Goal: Transaction & Acquisition: Purchase product/service

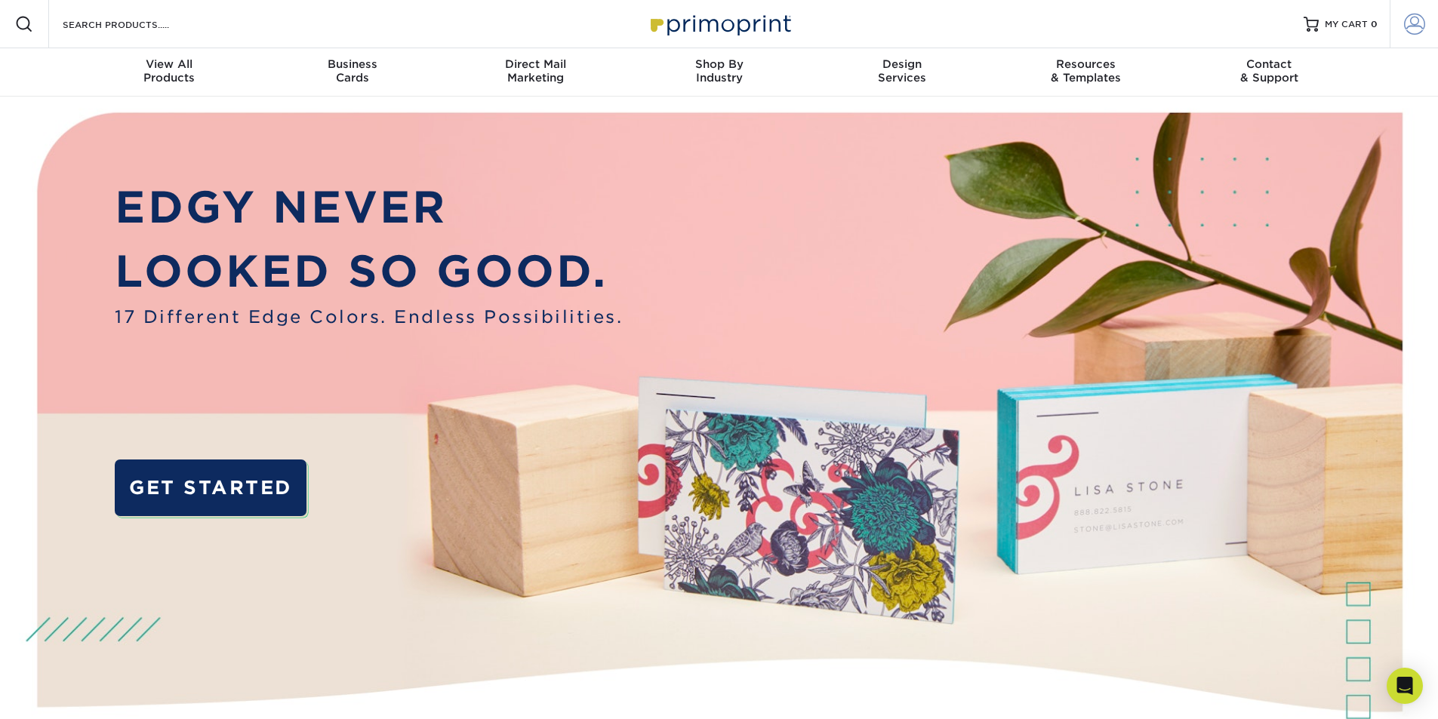
click at [1411, 20] on span at bounding box center [1414, 24] width 21 height 21
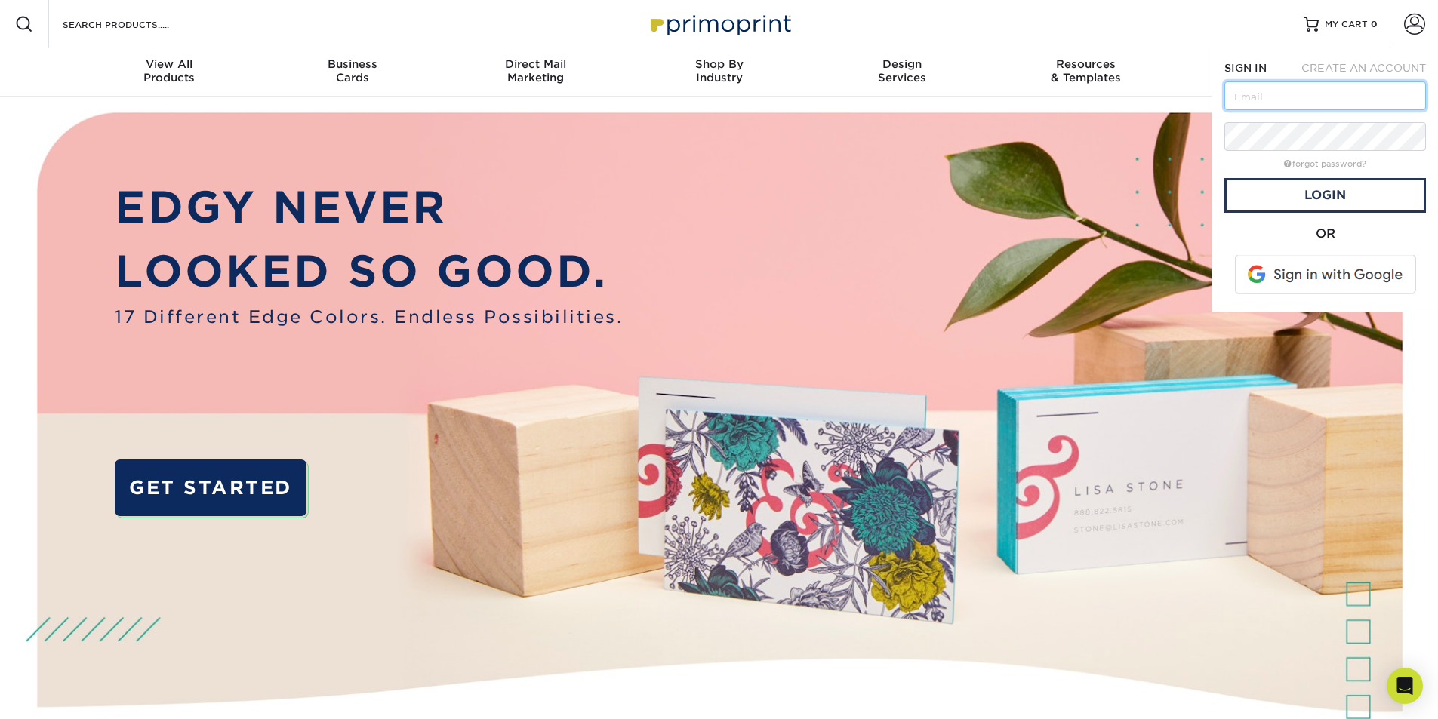
click at [1305, 109] on input "text" at bounding box center [1325, 96] width 202 height 29
type input "[EMAIL_ADDRESS][DOMAIN_NAME]"
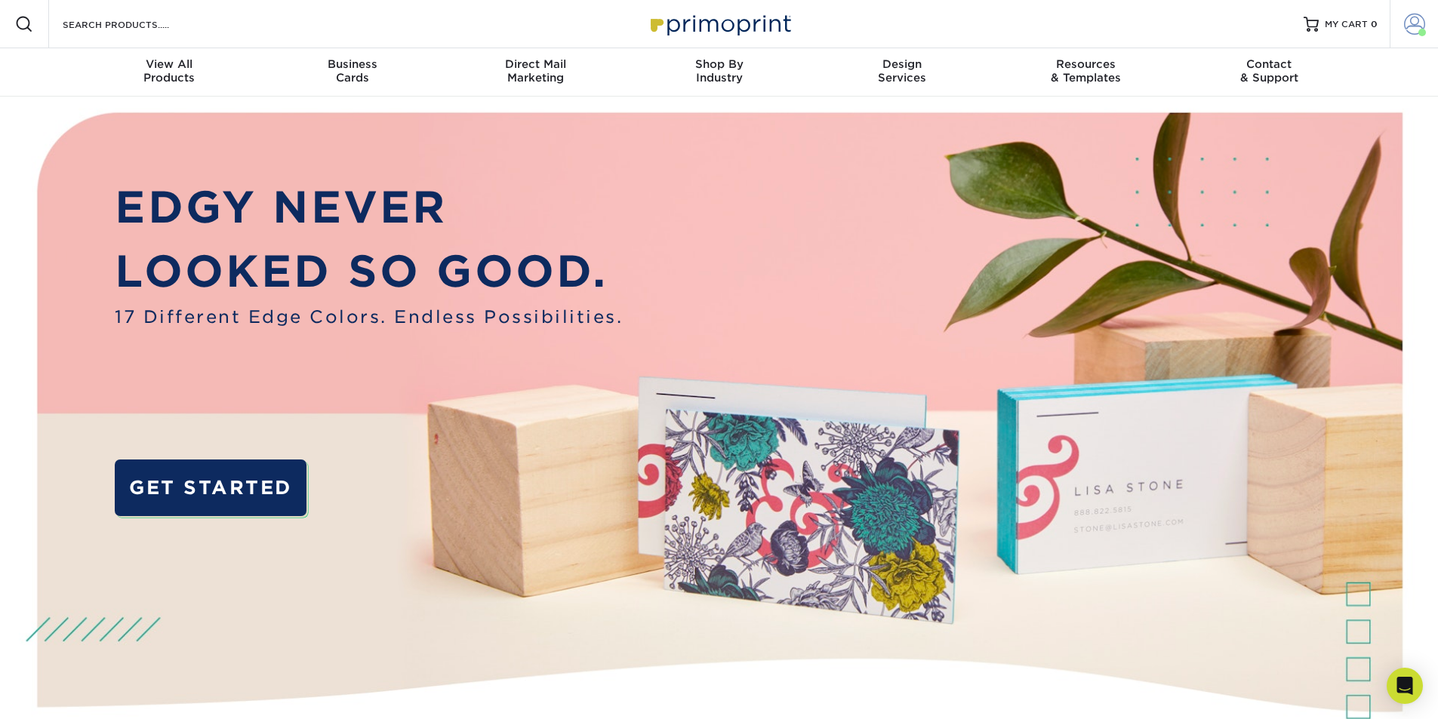
click at [1411, 20] on span at bounding box center [1414, 24] width 21 height 21
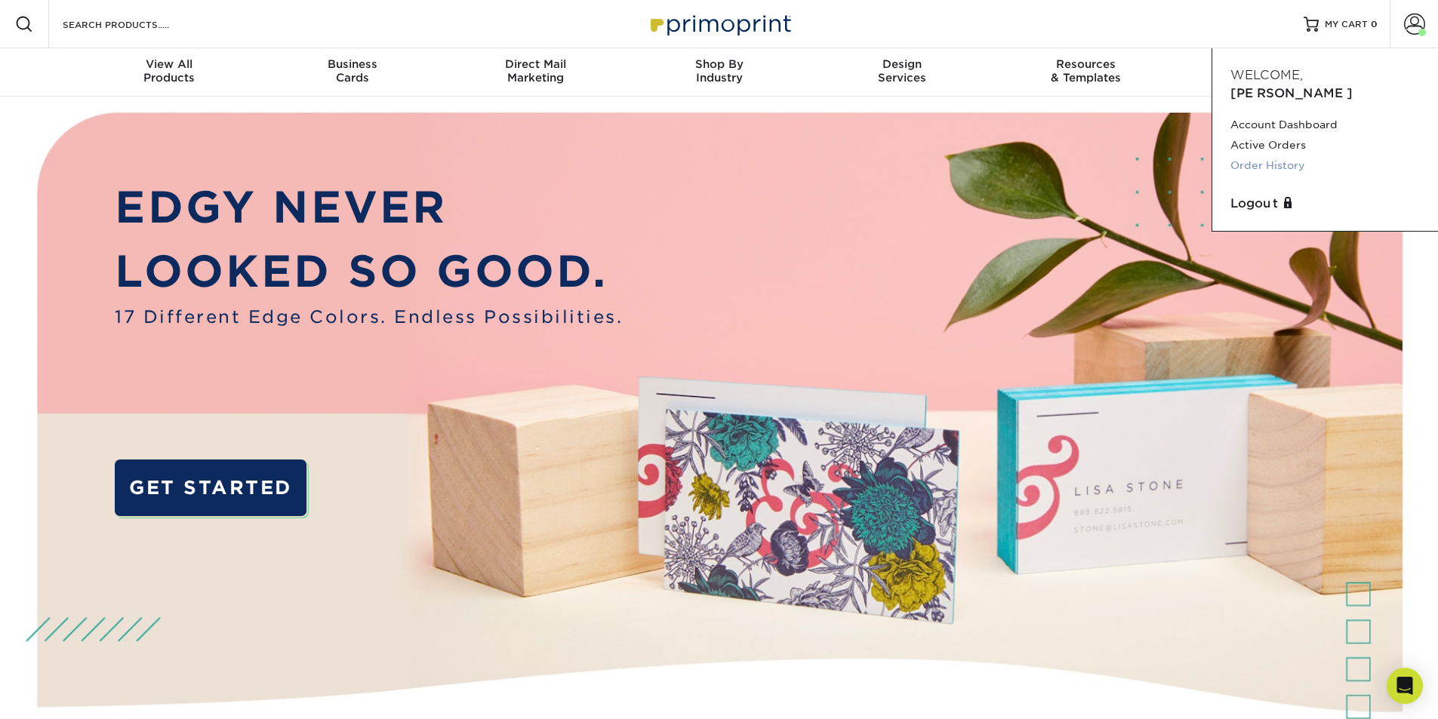
click at [1260, 155] on link "Order History" at bounding box center [1324, 165] width 189 height 20
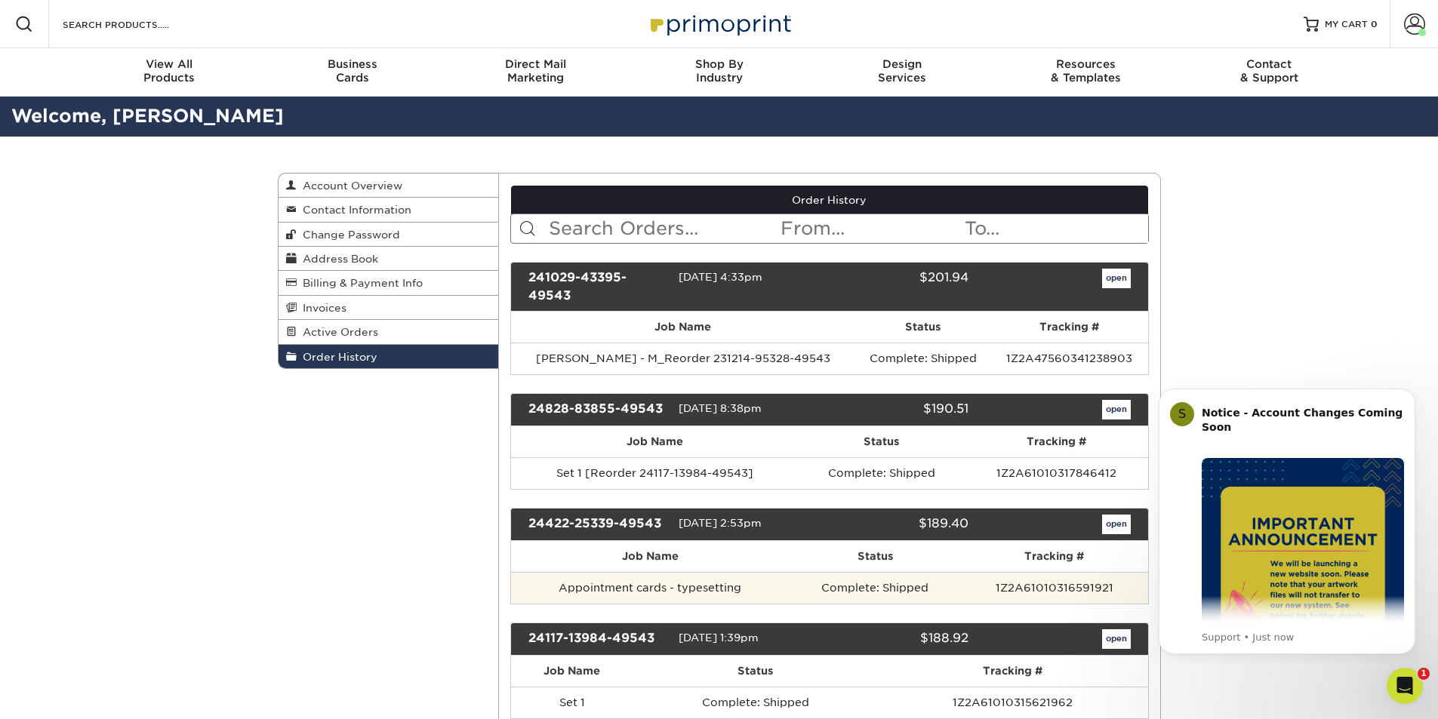
click at [664, 595] on td "Appointment cards - typesetting" at bounding box center [650, 588] width 278 height 32
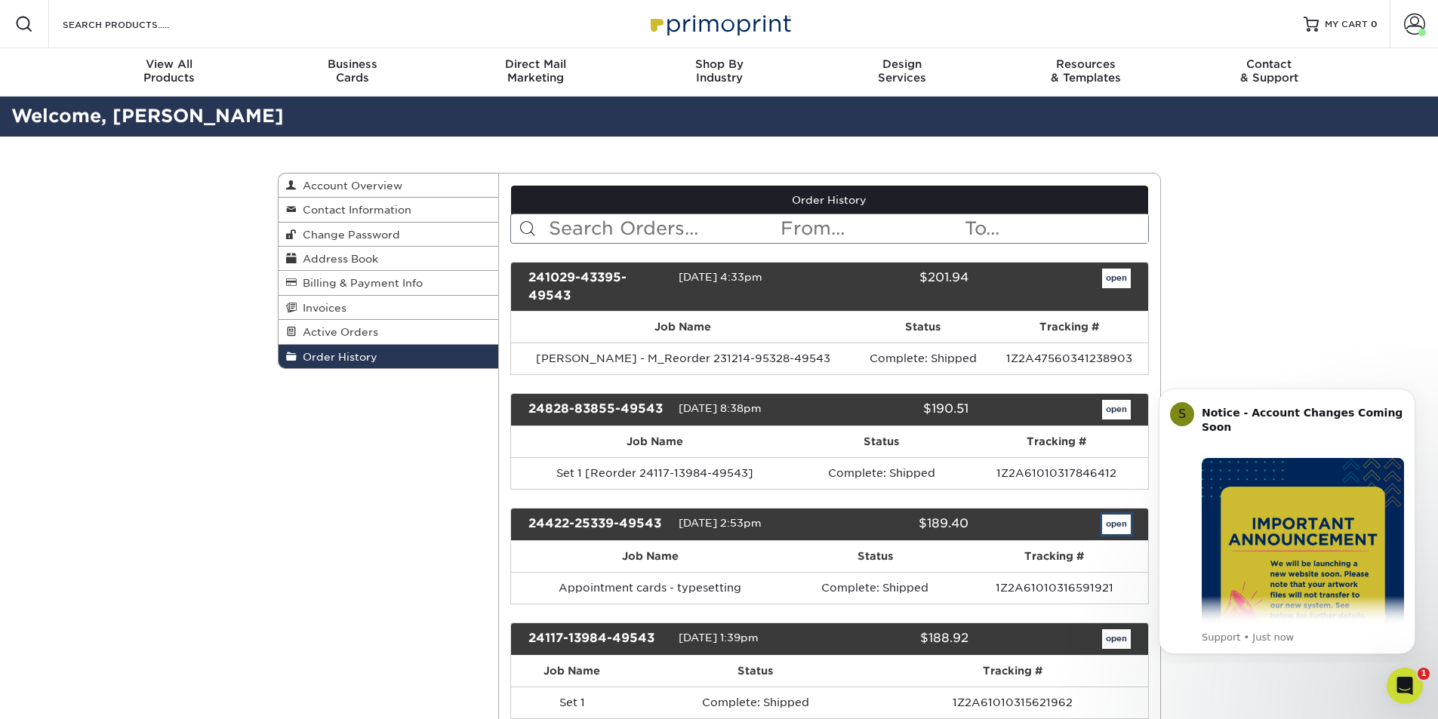
click at [1120, 523] on link "open" at bounding box center [1116, 525] width 29 height 20
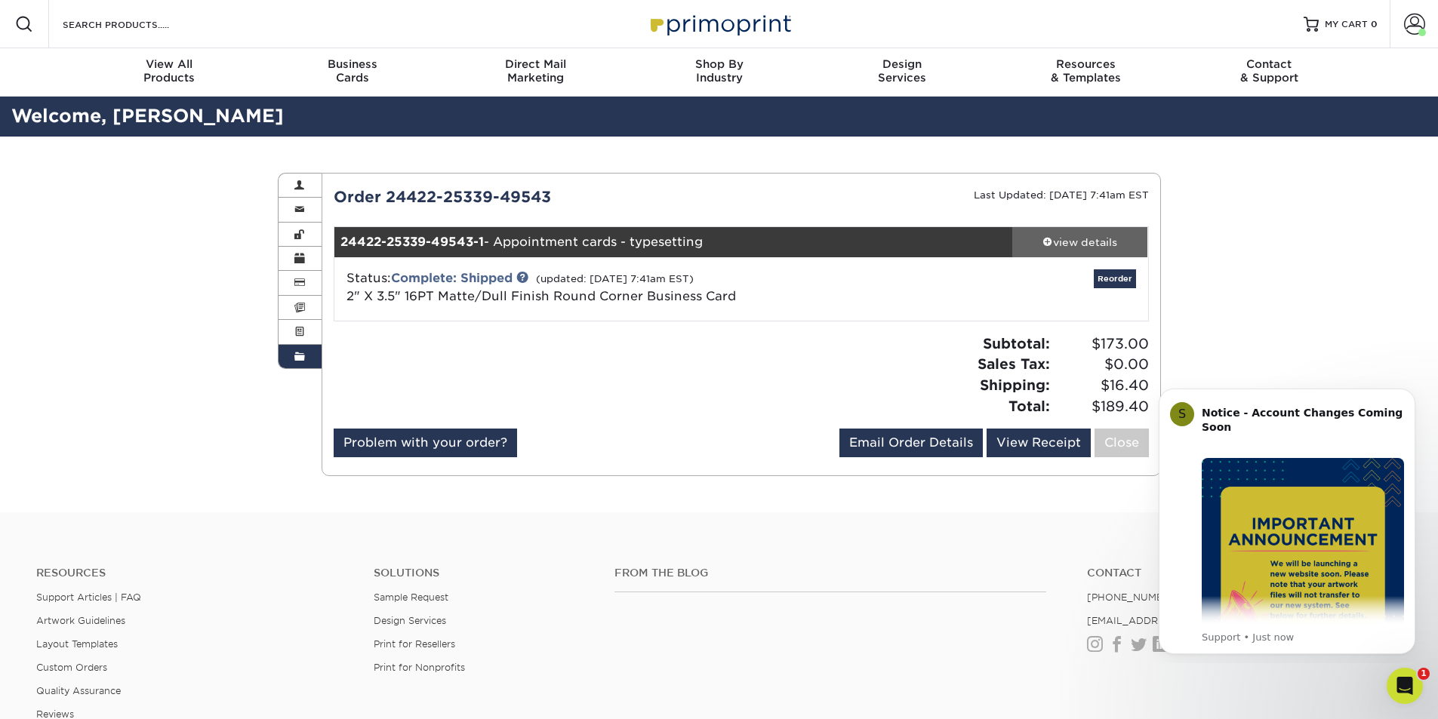
click at [1045, 236] on span at bounding box center [1047, 241] width 11 height 11
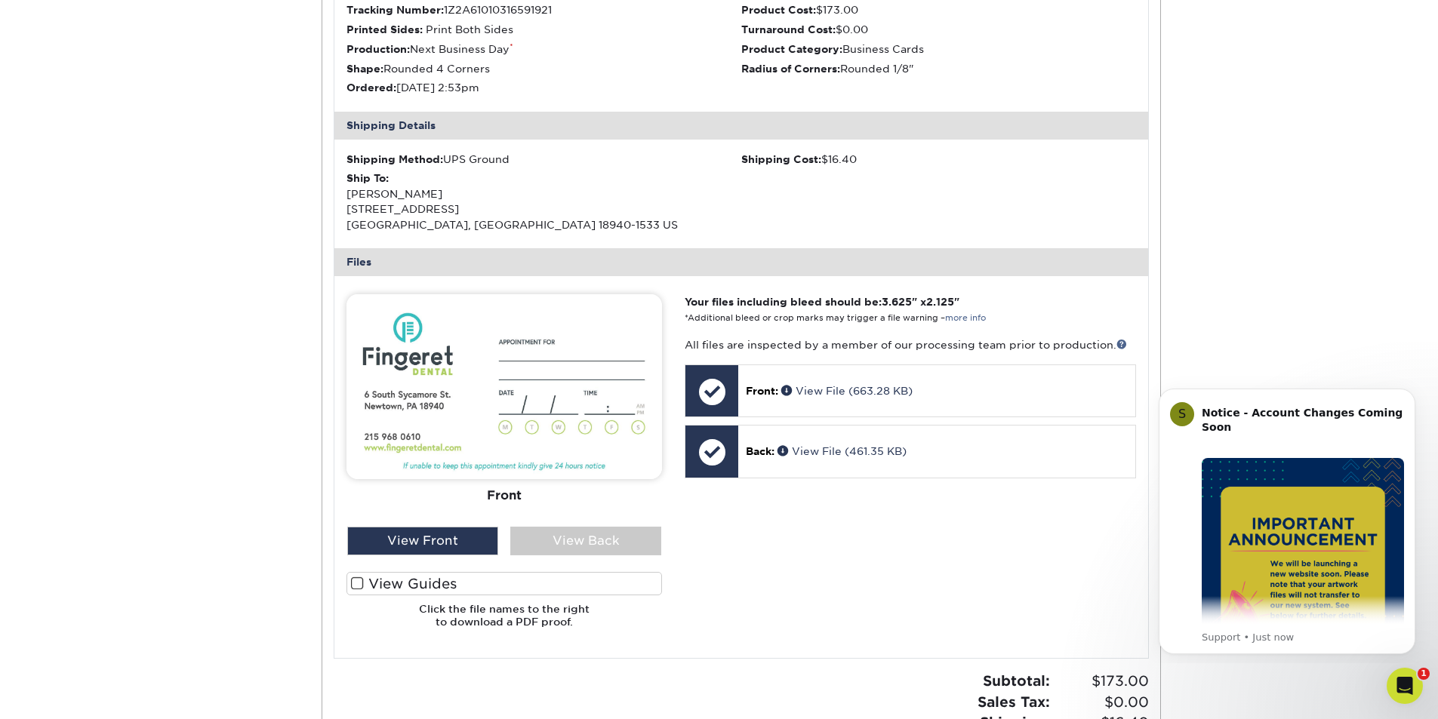
scroll to position [453, 0]
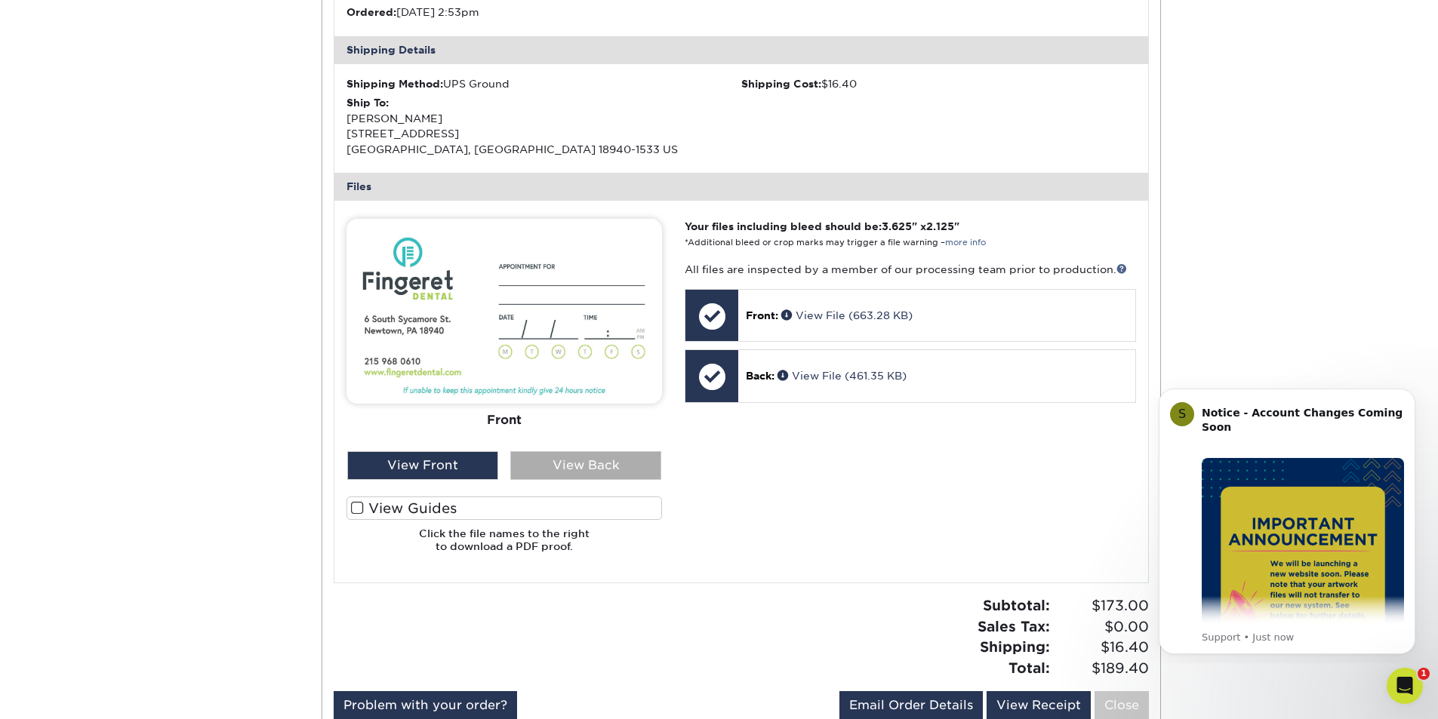
click at [600, 457] on div "View Back" at bounding box center [585, 465] width 151 height 29
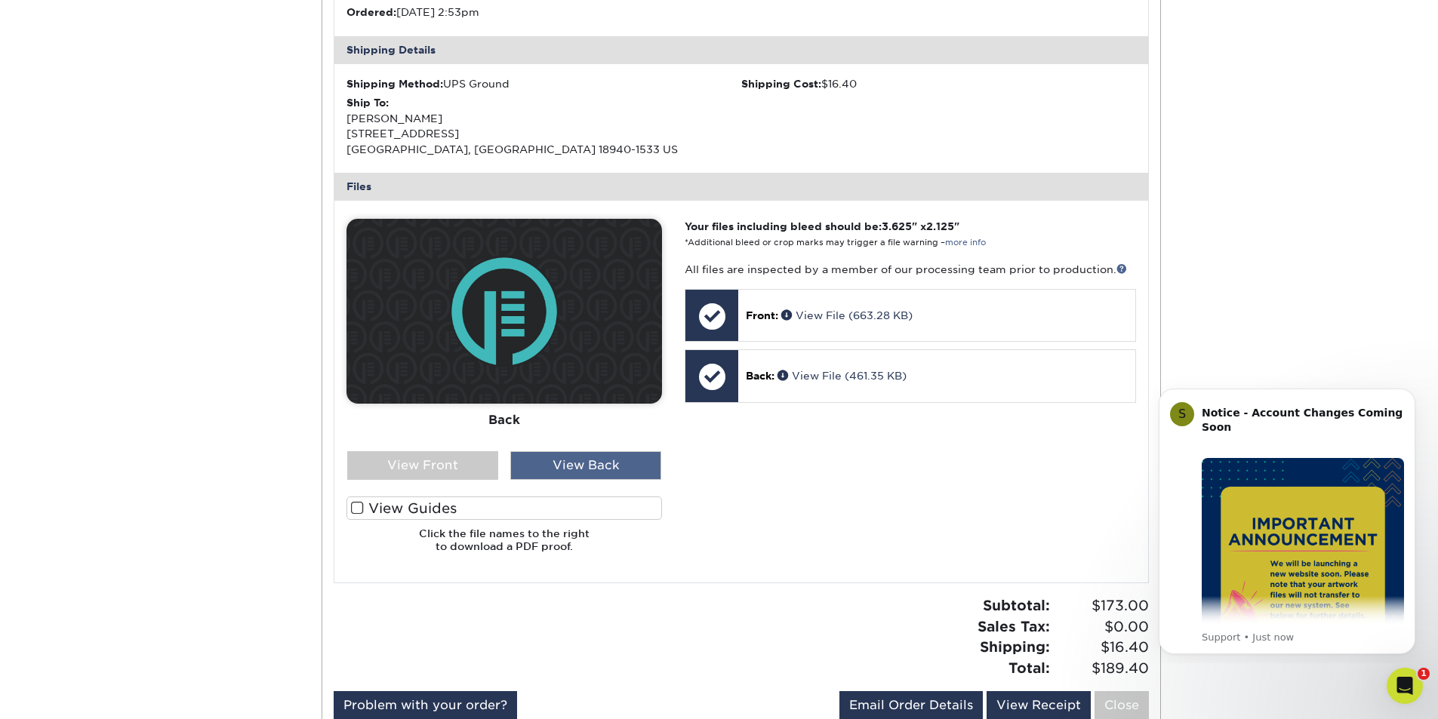
click at [602, 457] on div "View Back" at bounding box center [585, 465] width 151 height 29
click at [445, 462] on div "View Front" at bounding box center [422, 465] width 151 height 29
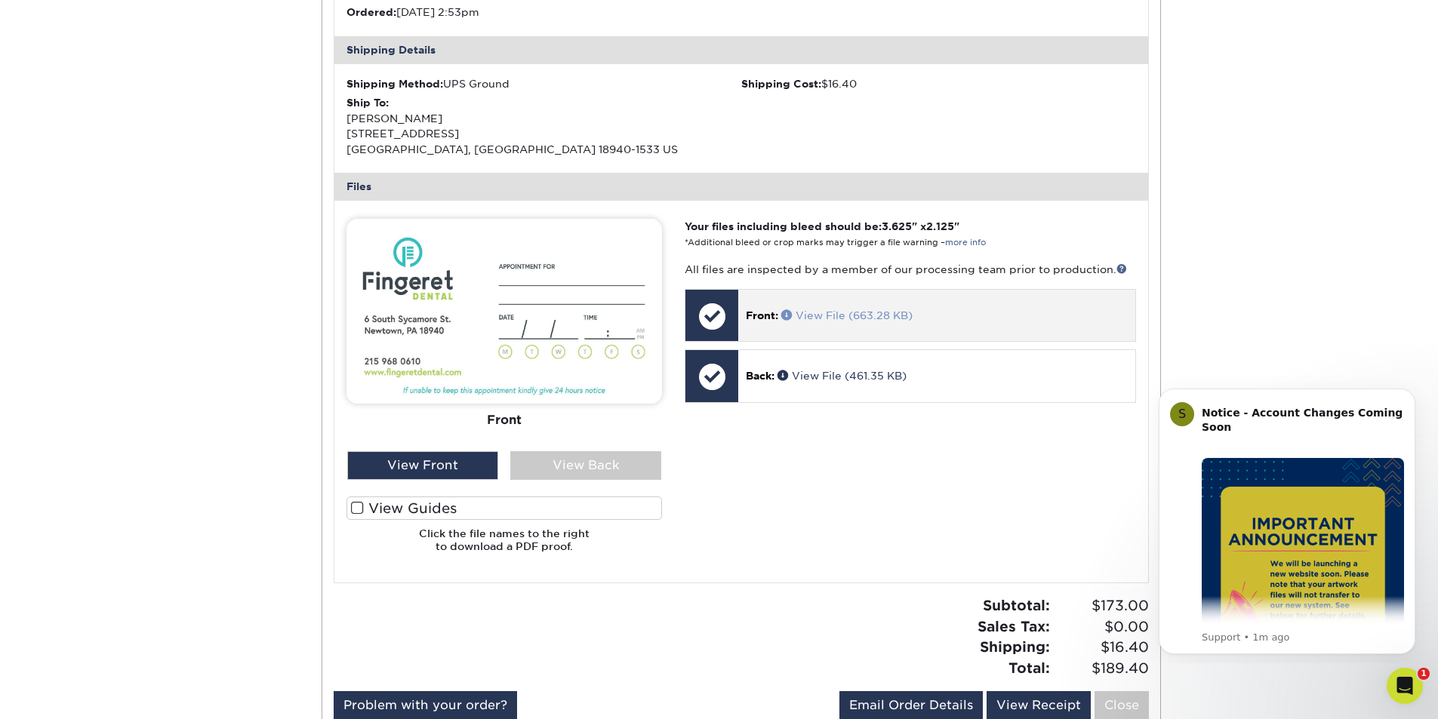
click at [788, 315] on span at bounding box center [788, 314] width 14 height 11
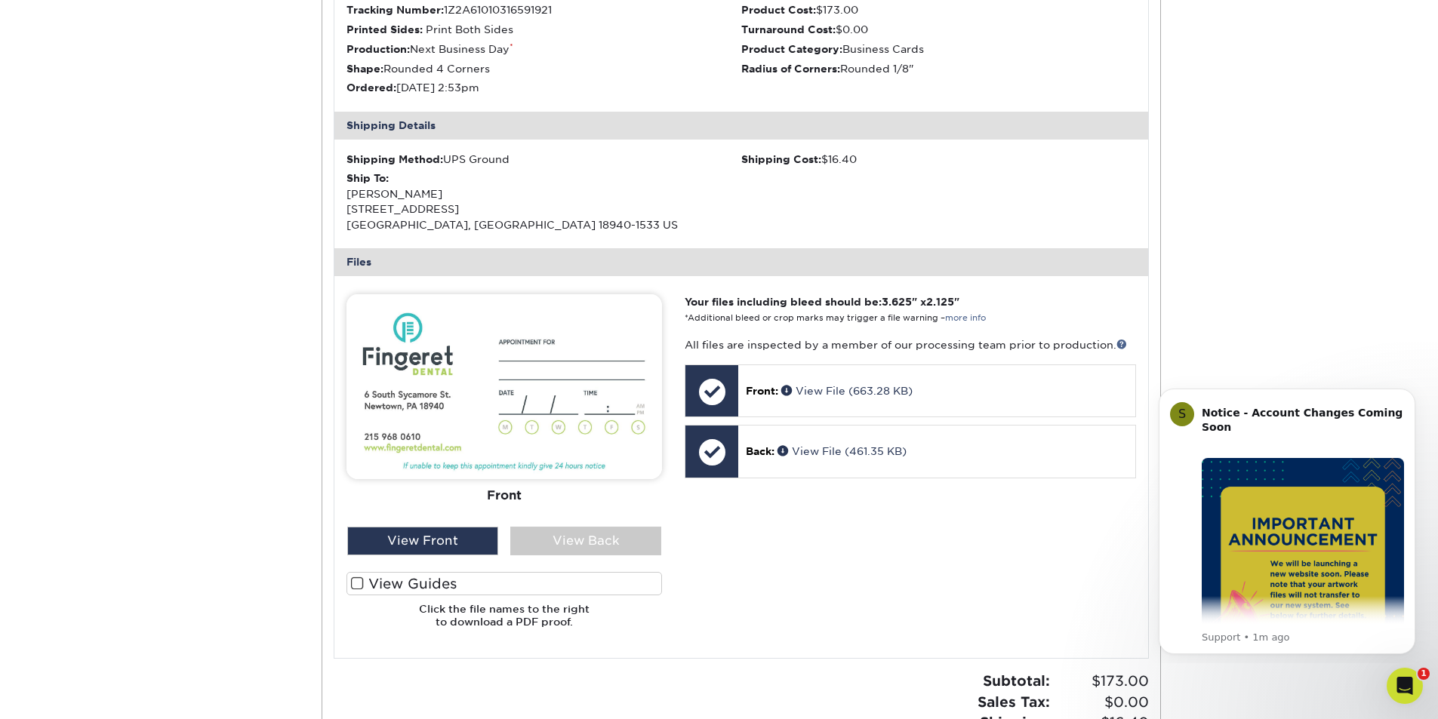
scroll to position [151, 0]
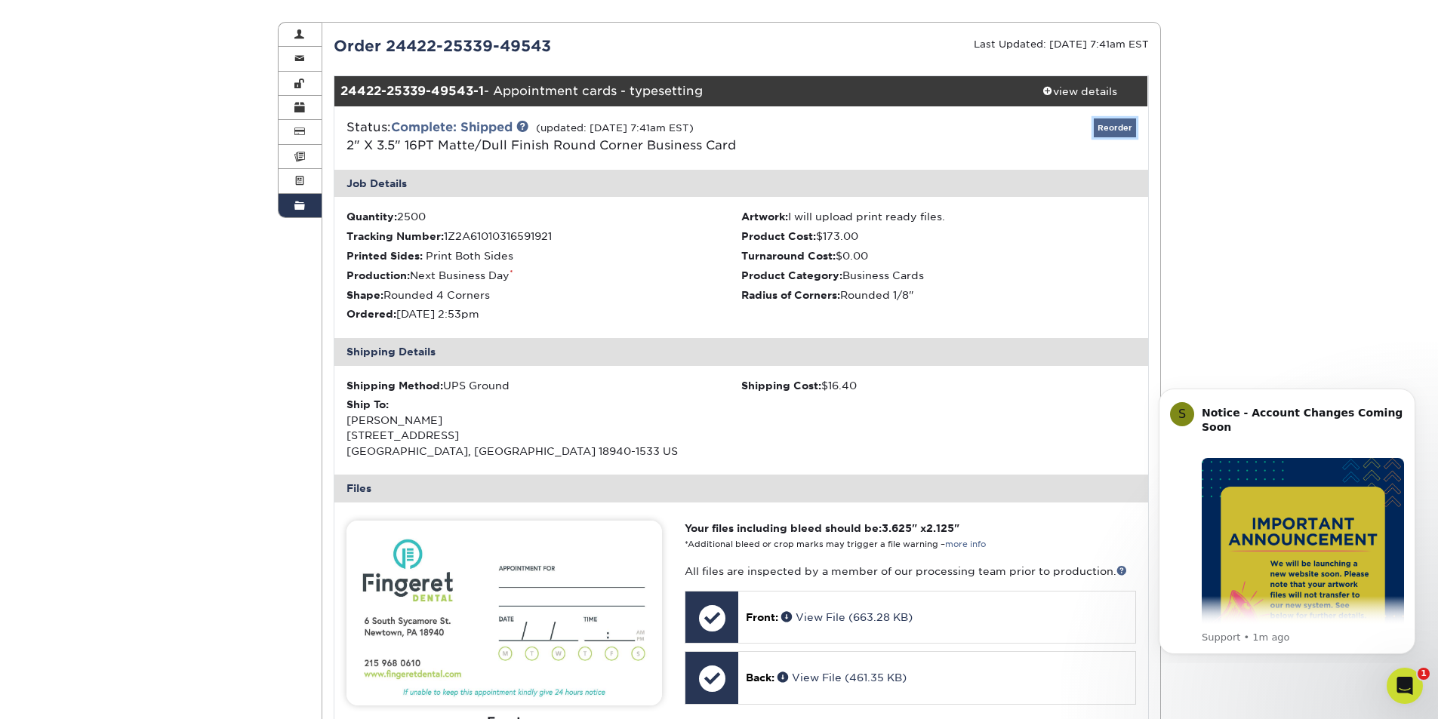
click at [1109, 126] on link "Reorder" at bounding box center [1115, 127] width 42 height 19
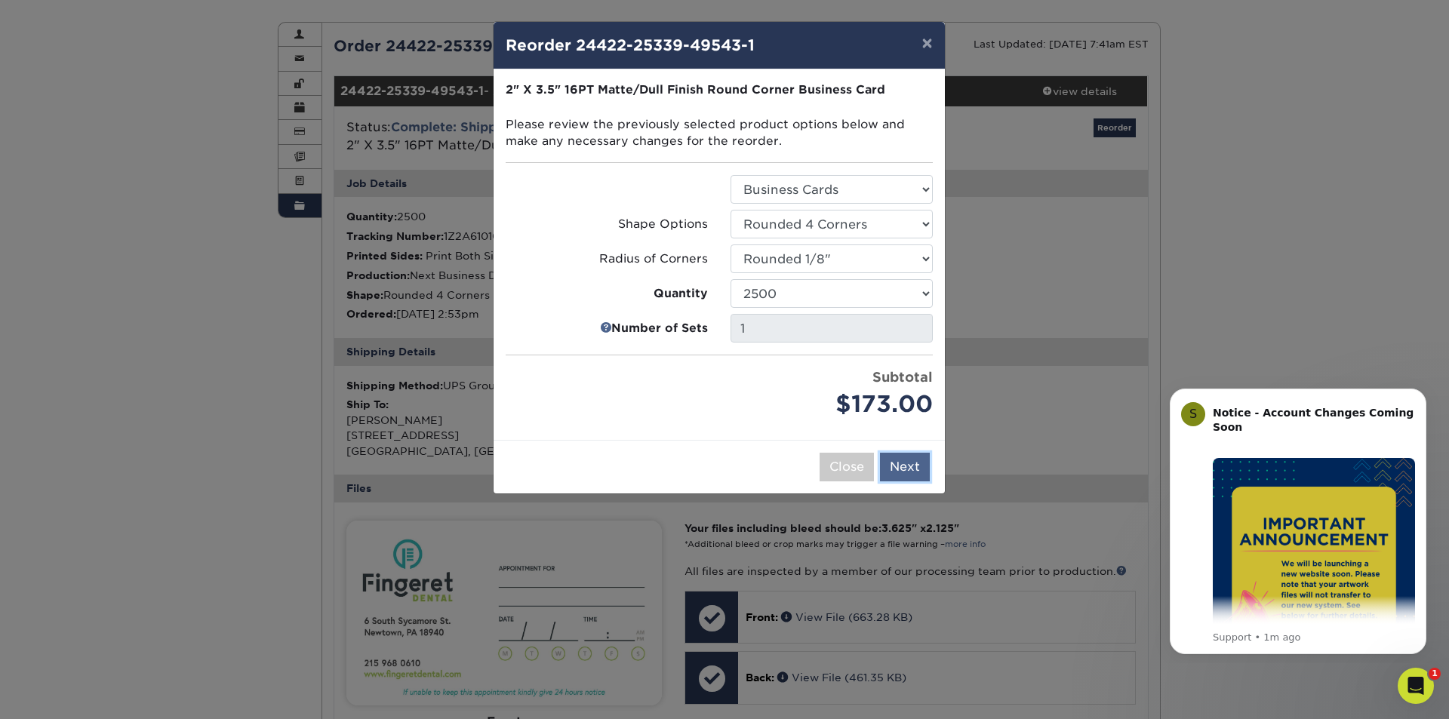
click at [917, 460] on button "Next" at bounding box center [905, 467] width 50 height 29
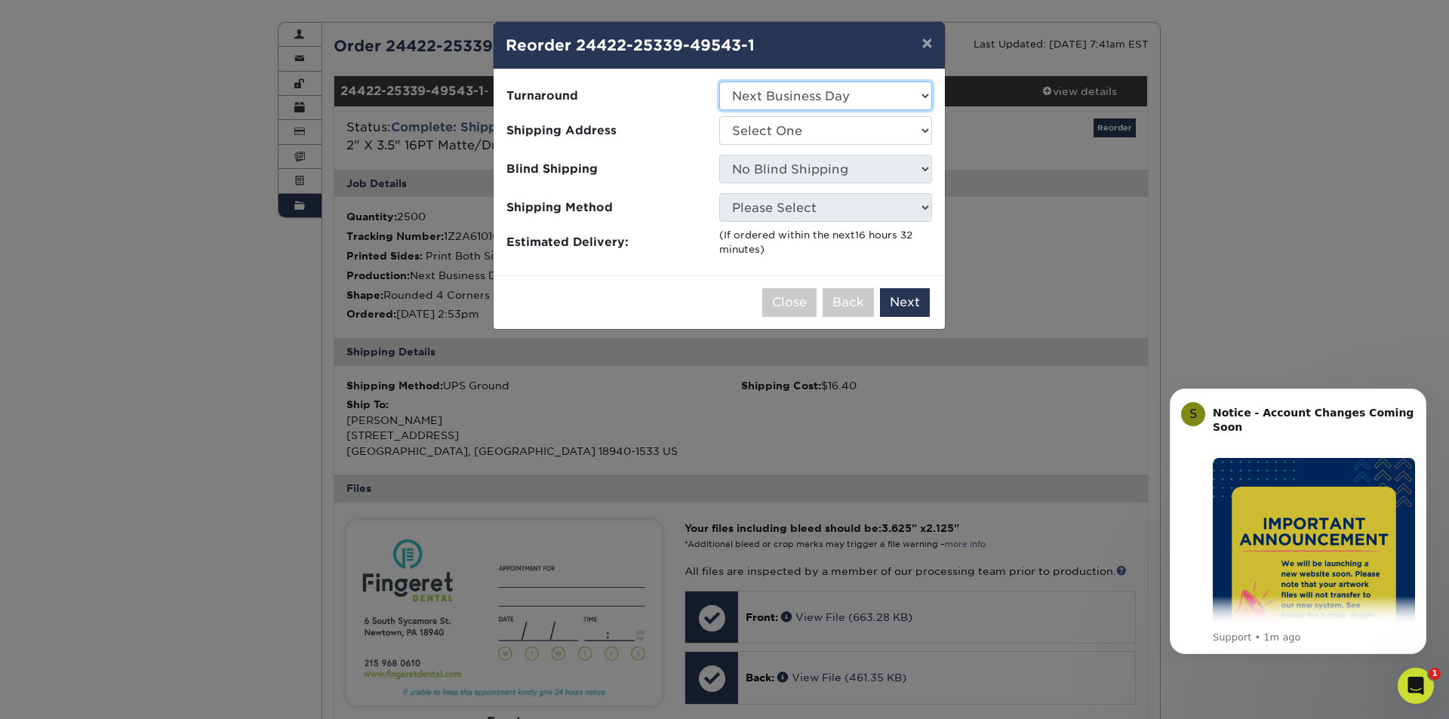
click at [915, 91] on select "Select One 2-4 Business Days 2 Day Next Business Day" at bounding box center [825, 96] width 213 height 29
select select "e903ed9e-0766-4874-9f07-44ad7c6dd984"
click at [719, 82] on select "Select One 2-4 Business Days 2 Day Next Business Day" at bounding box center [825, 96] width 213 height 29
click at [858, 136] on select "Select One Andrew Fingeret Office" at bounding box center [825, 130] width 213 height 29
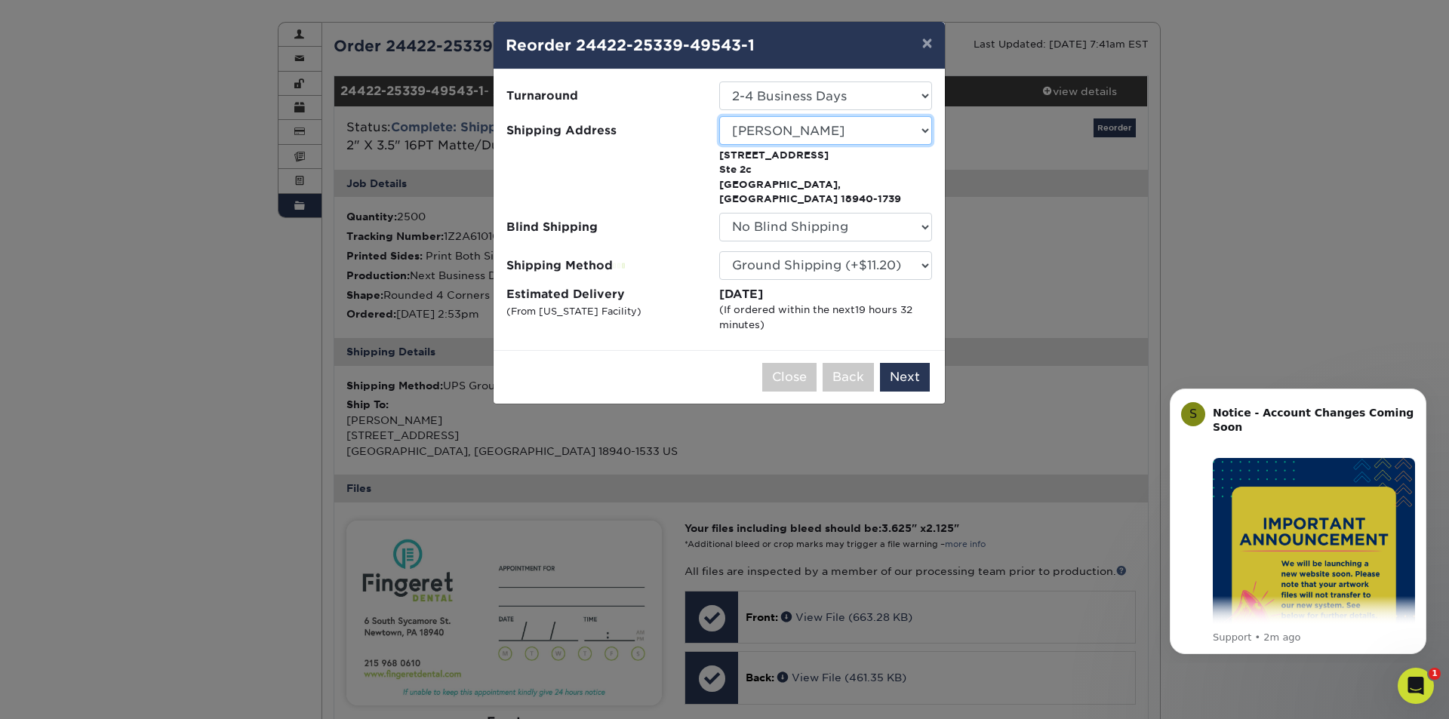
click at [921, 129] on select "Select One Andrew Fingeret Office" at bounding box center [825, 130] width 213 height 29
select select "93894"
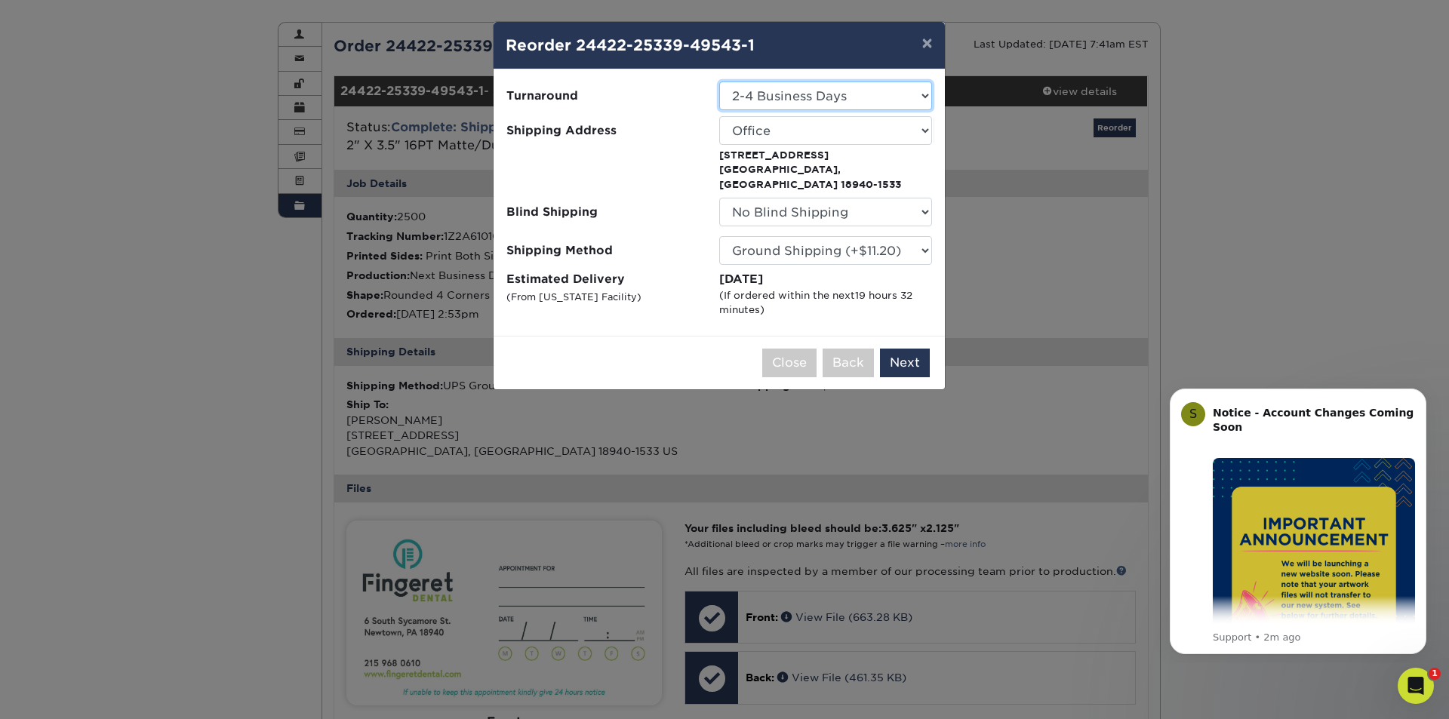
click at [839, 92] on select "Select One 2-4 Business Days 2 Day Next Business Day" at bounding box center [825, 96] width 213 height 29
click at [719, 82] on select "Select One 2-4 Business Days 2 Day Next Business Day" at bounding box center [825, 96] width 213 height 29
click at [777, 204] on select "No Blind Shipping Andrew Fingeret Office" at bounding box center [825, 212] width 213 height 29
click at [667, 236] on label "Shipping Method" at bounding box center [612, 250] width 213 height 29
click at [898, 350] on button "Next" at bounding box center [905, 363] width 50 height 29
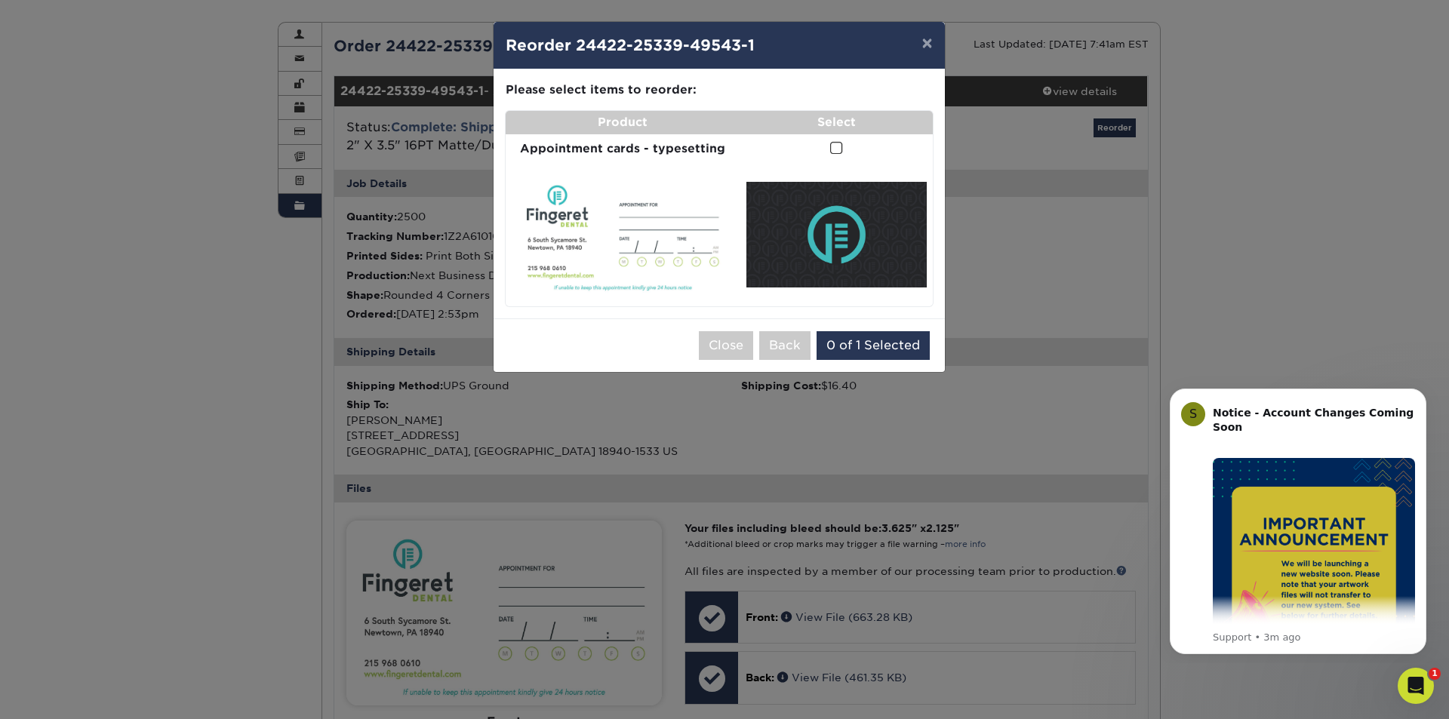
click at [835, 154] on span at bounding box center [836, 148] width 13 height 14
click at [0, 0] on input "checkbox" at bounding box center [0, 0] width 0 height 0
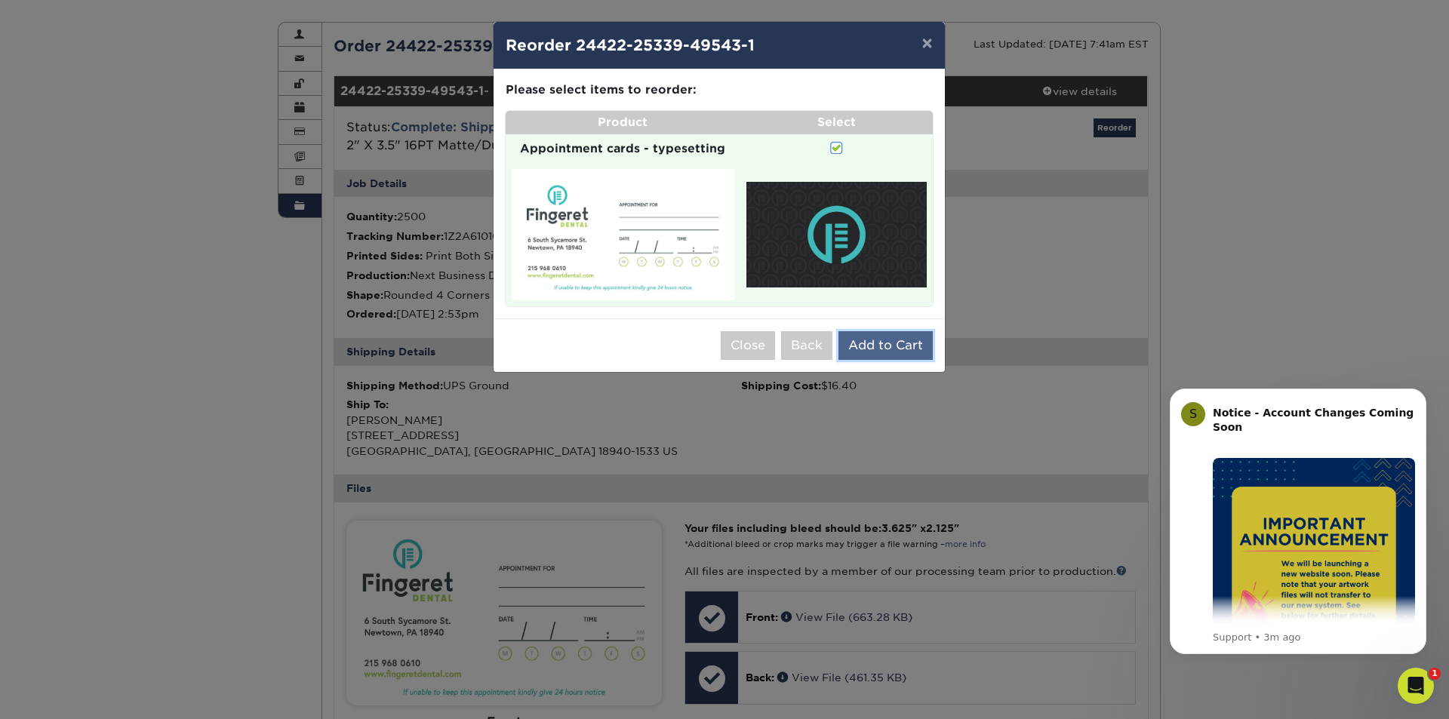
click at [879, 337] on button "Add to Cart" at bounding box center [886, 345] width 94 height 29
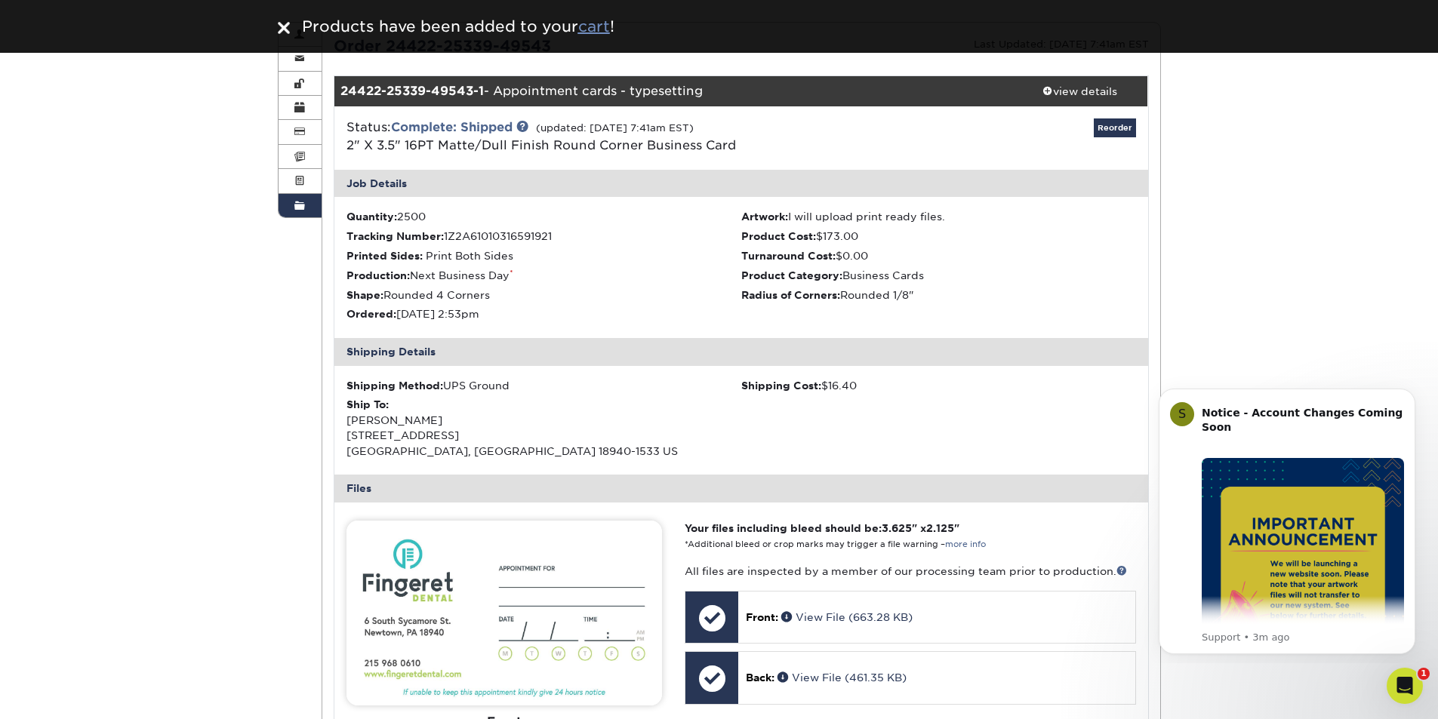
click at [601, 28] on u "cart" at bounding box center [594, 26] width 32 height 18
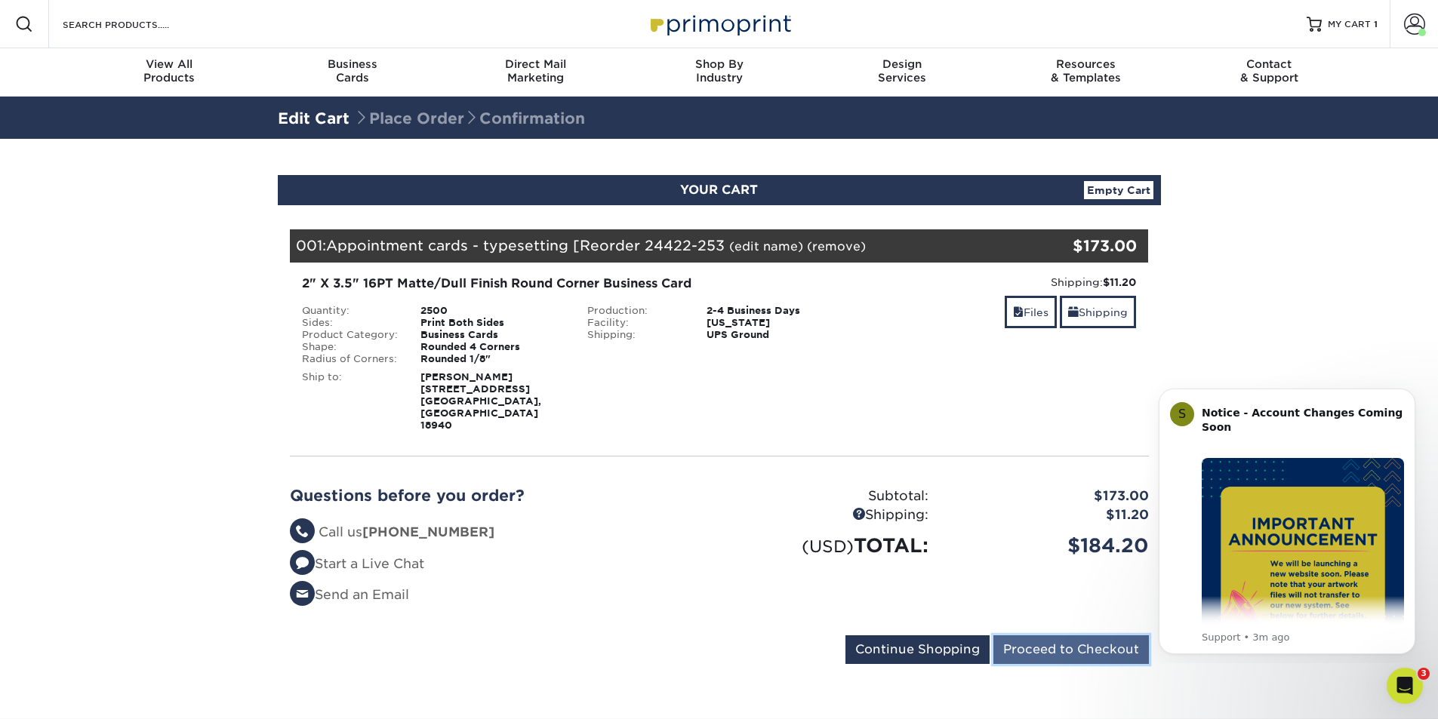
click at [1060, 635] on input "Proceed to Checkout" at bounding box center [1070, 649] width 155 height 29
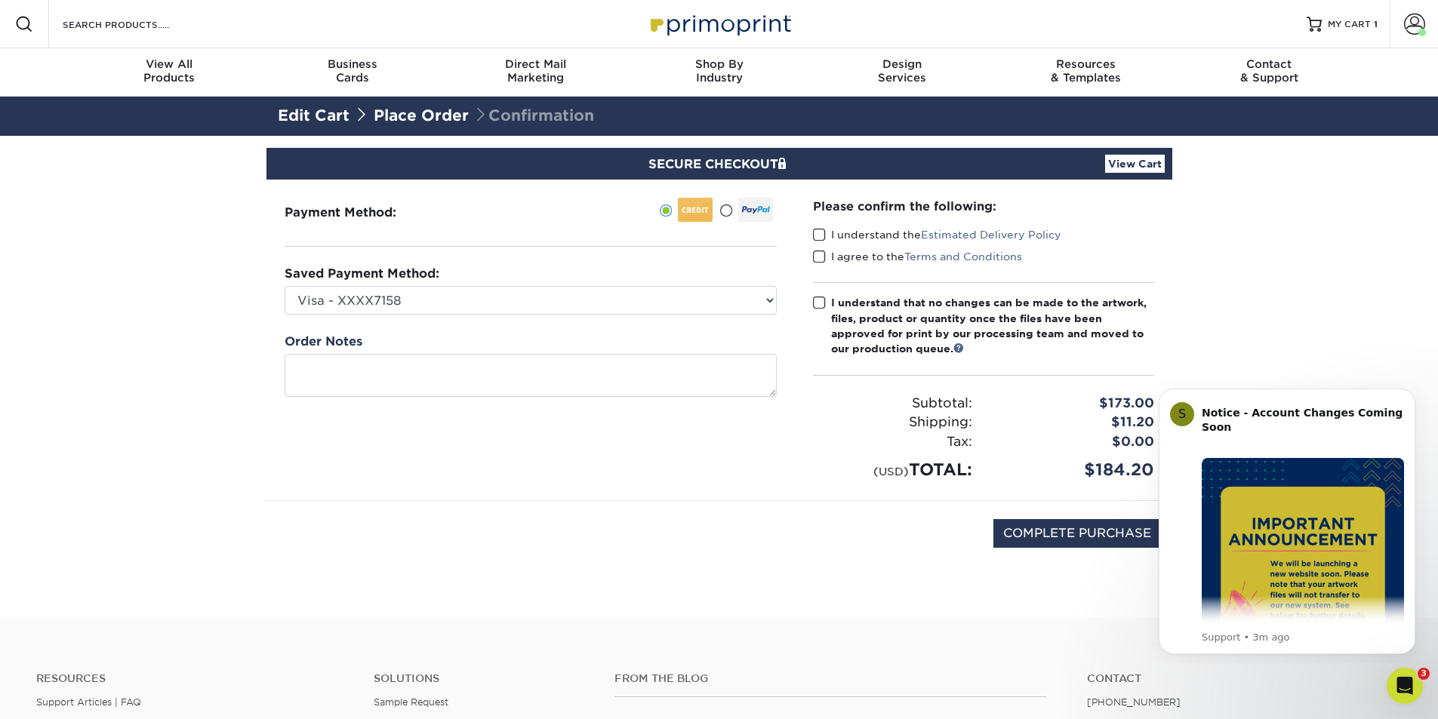
click at [821, 239] on span at bounding box center [819, 235] width 13 height 14
click at [0, 0] on input "I understand the Estimated Delivery Policy" at bounding box center [0, 0] width 0 height 0
click at [821, 254] on span at bounding box center [819, 257] width 13 height 14
click at [0, 0] on input "I agree to the Terms and Conditions" at bounding box center [0, 0] width 0 height 0
click at [820, 301] on span at bounding box center [819, 303] width 13 height 14
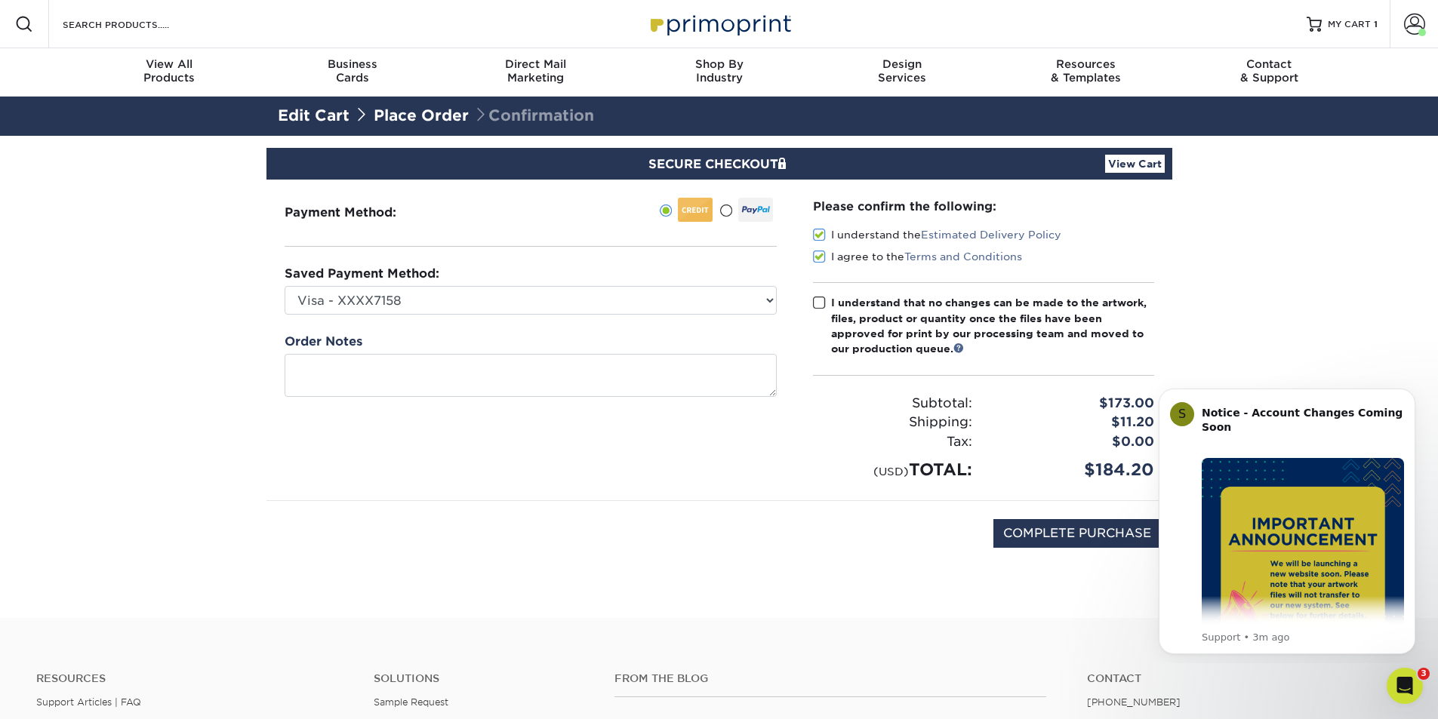
click at [0, 0] on input "I understand that no changes can be made to the artwork, files, product or quan…" at bounding box center [0, 0] width 0 height 0
click at [1029, 539] on input "COMPLETE PURCHASE" at bounding box center [1077, 533] width 168 height 29
type input "PROCESSING, PLEASE WAIT..."
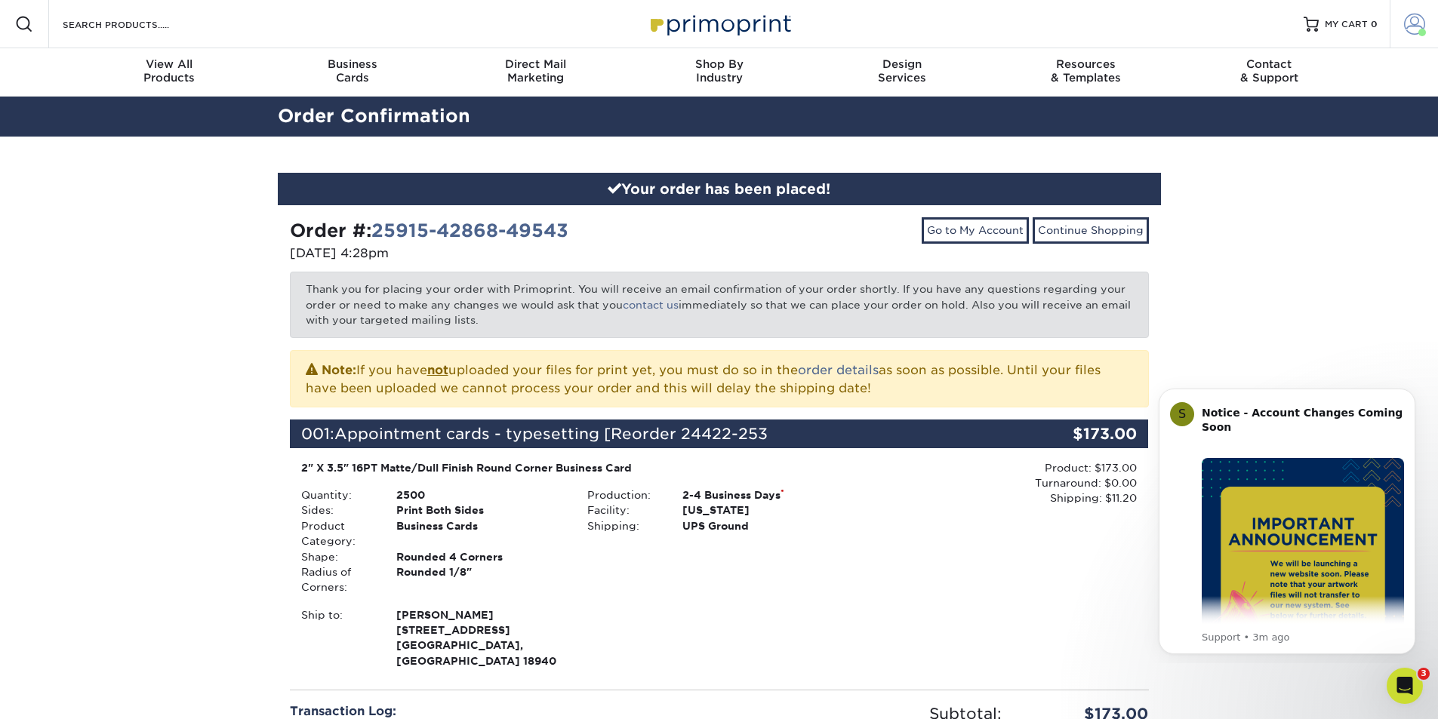
click at [1405, 29] on span at bounding box center [1414, 24] width 21 height 21
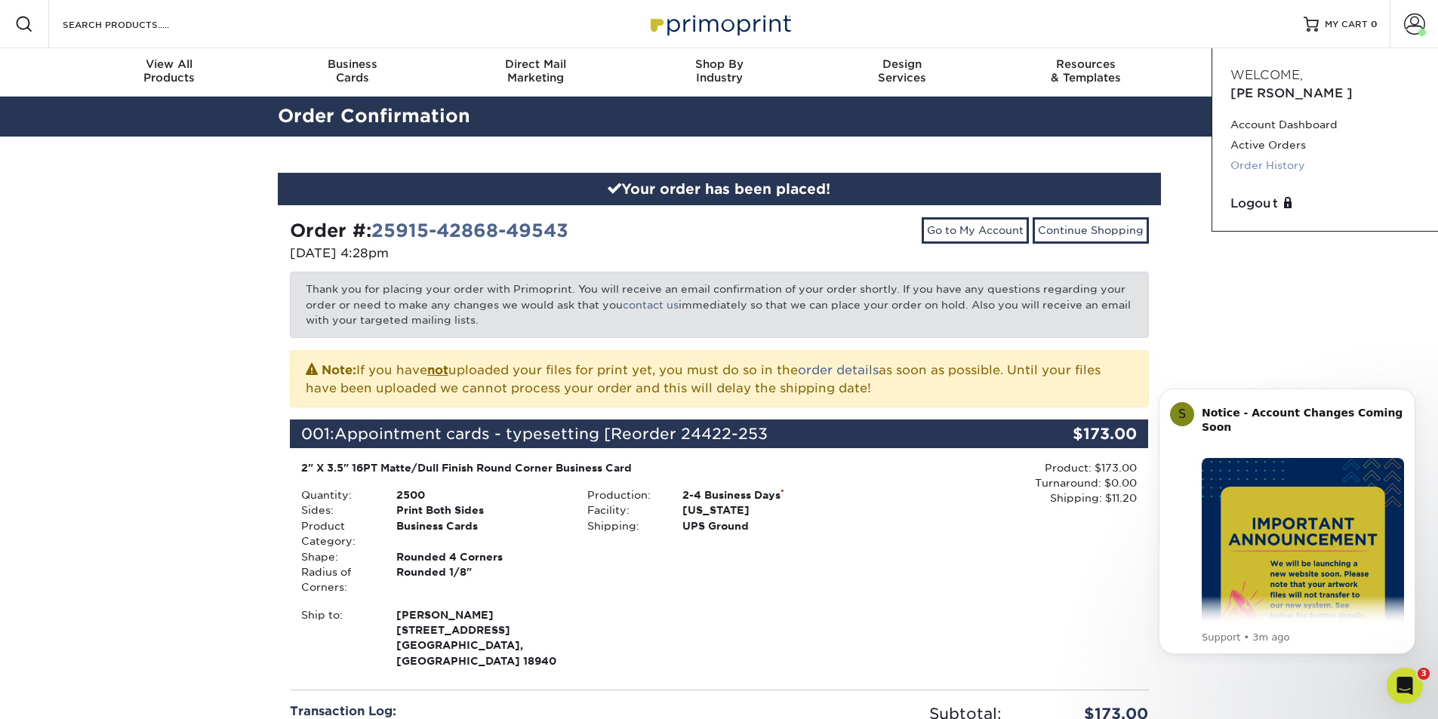
click at [1240, 155] on link "Order History" at bounding box center [1324, 165] width 189 height 20
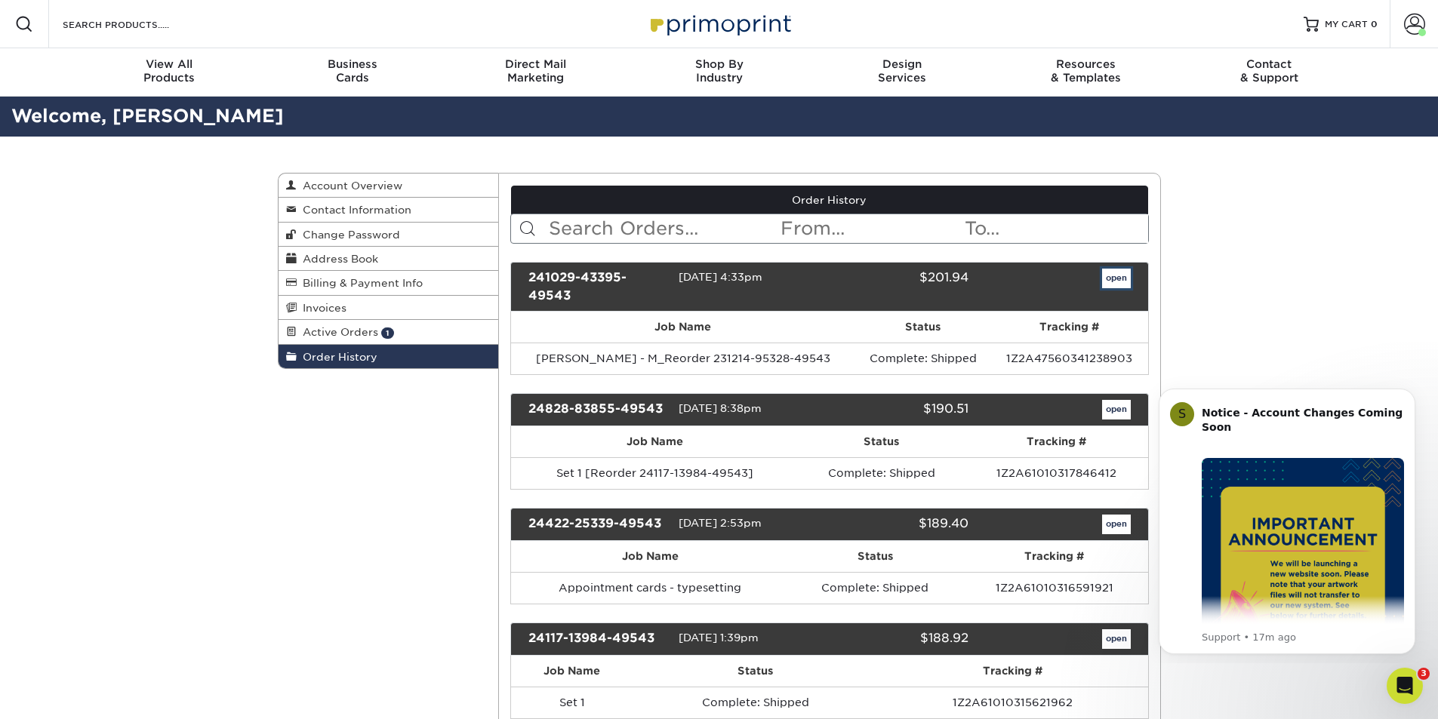
click at [1106, 279] on link "open" at bounding box center [1116, 279] width 29 height 20
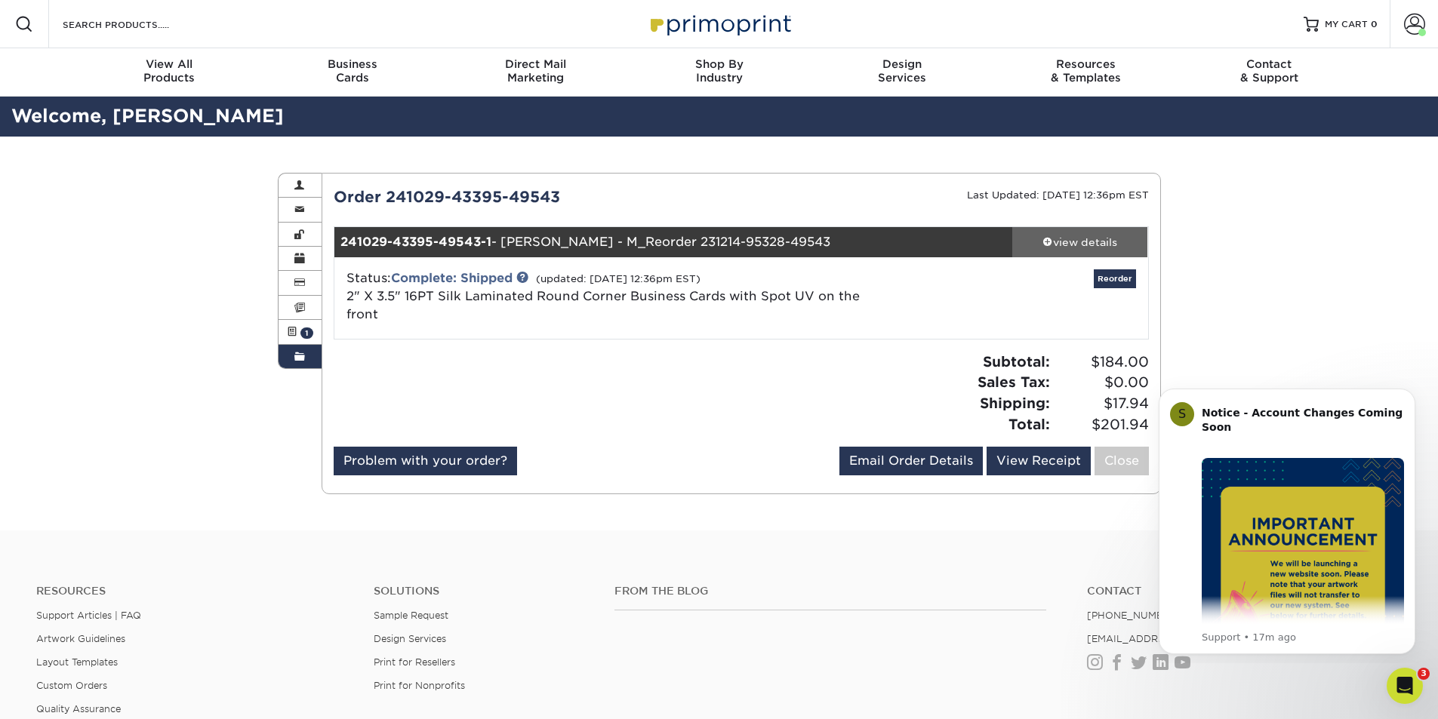
click at [1067, 243] on div "view details" at bounding box center [1080, 242] width 136 height 15
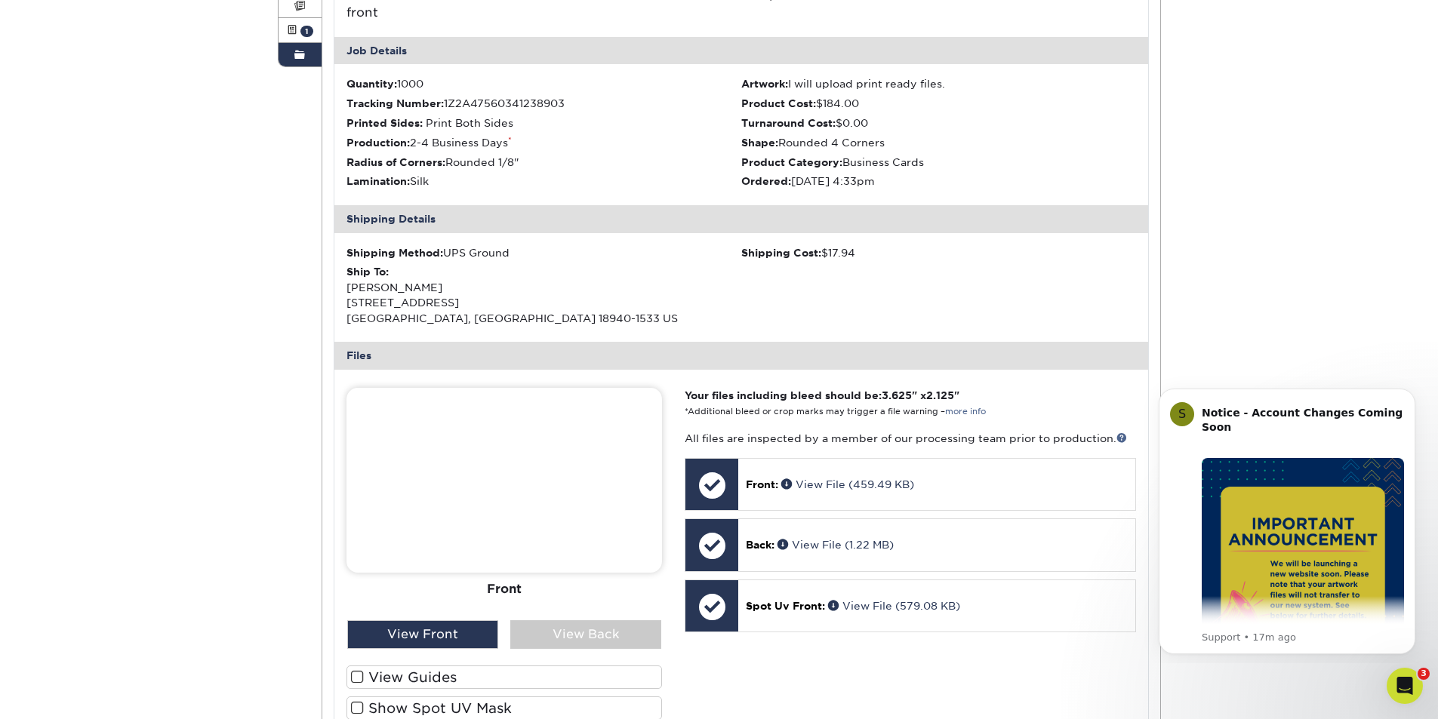
scroll to position [604, 0]
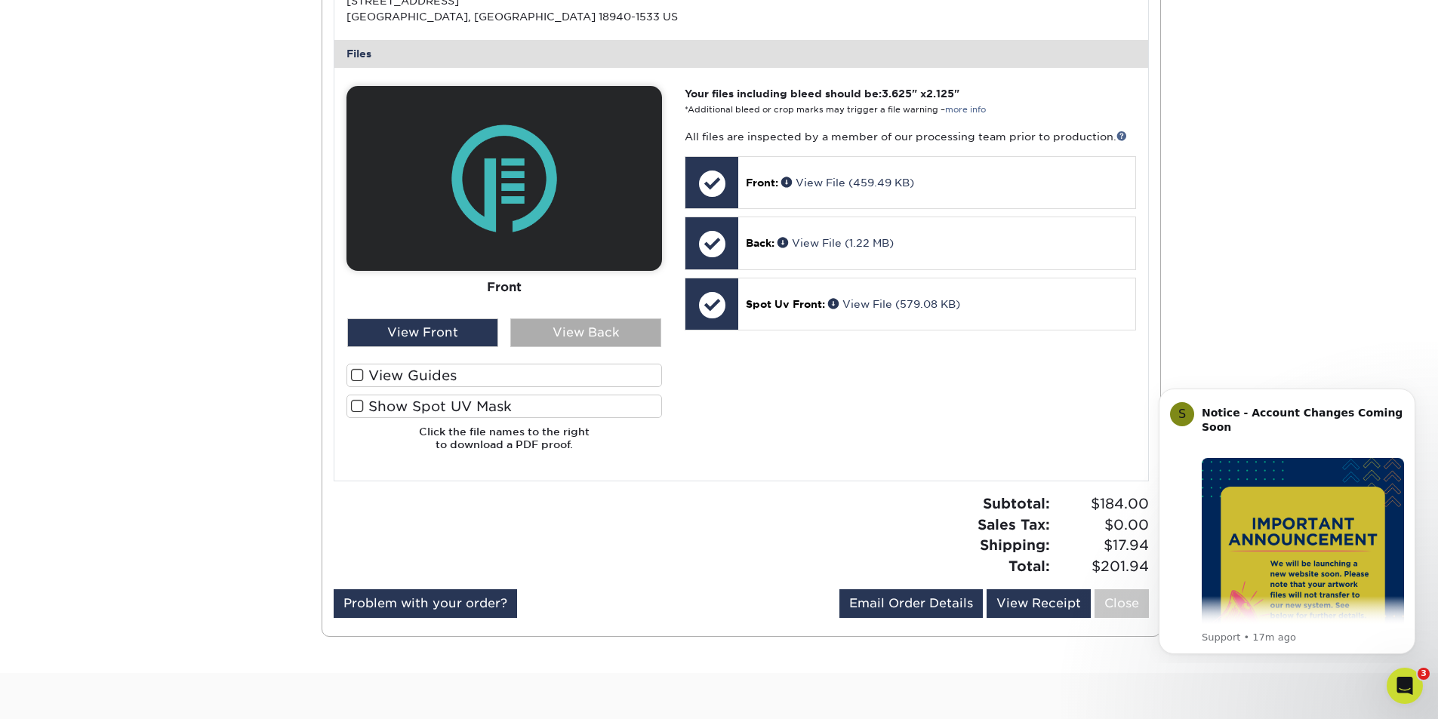
click at [597, 335] on div "View Back" at bounding box center [585, 332] width 151 height 29
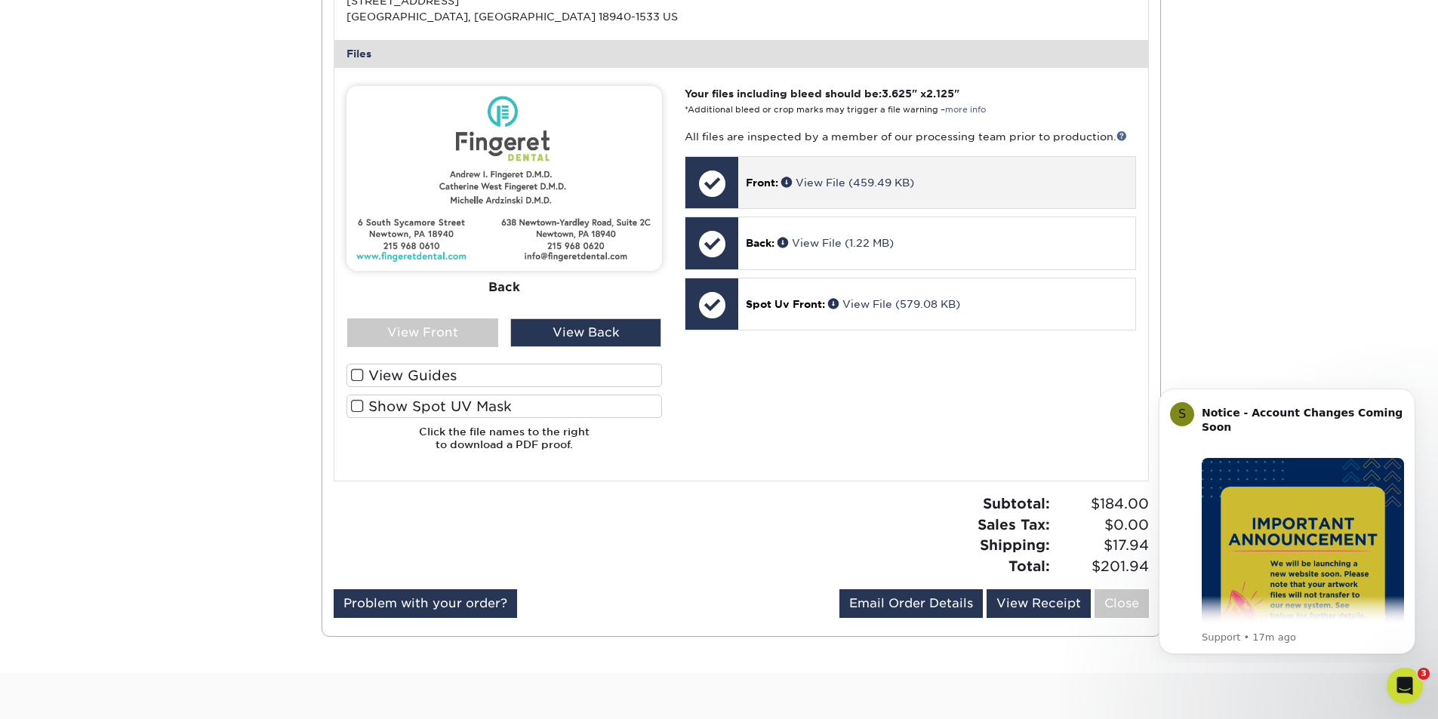
click at [769, 179] on span "Front:" at bounding box center [762, 183] width 32 height 12
click at [713, 186] on div at bounding box center [711, 183] width 53 height 53
click at [817, 180] on link "View File (459.49 KB)" at bounding box center [847, 183] width 133 height 12
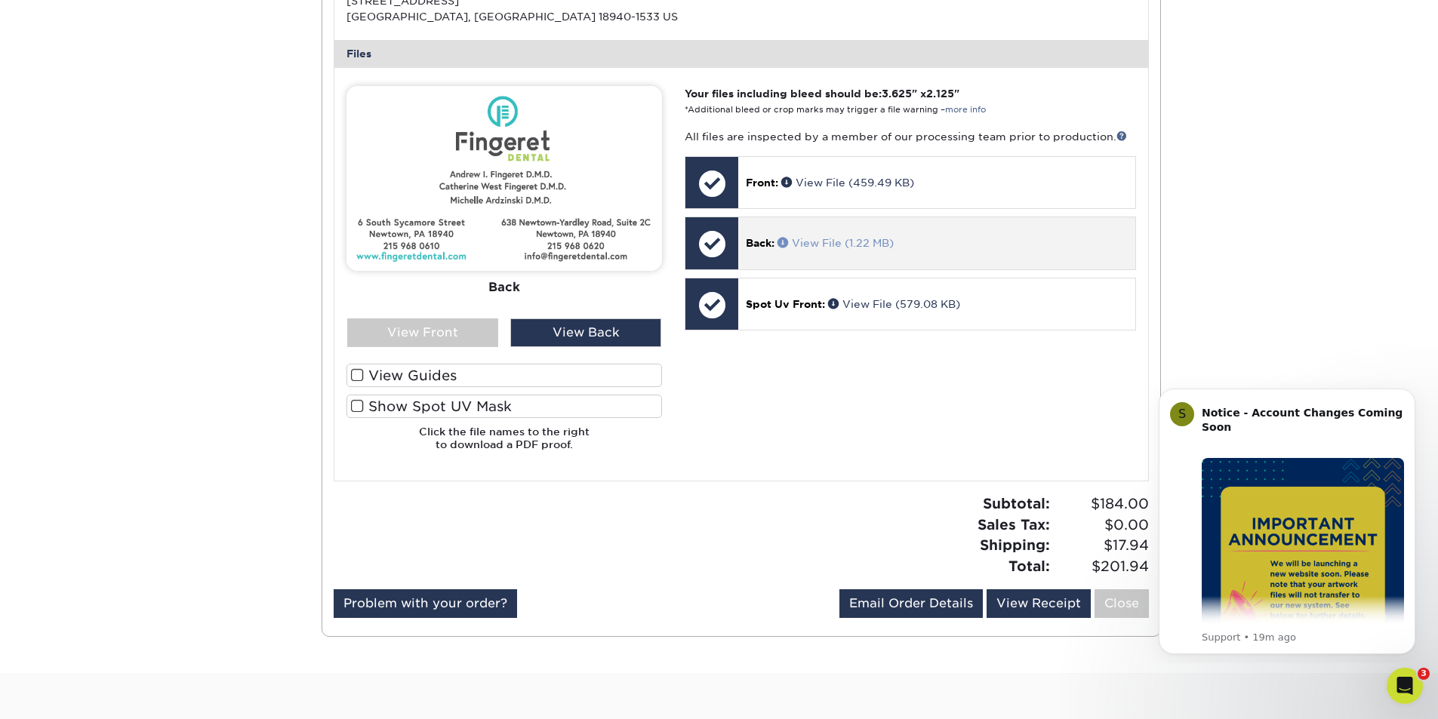
click at [813, 241] on link "View File (1.22 MB)" at bounding box center [835, 243] width 116 height 12
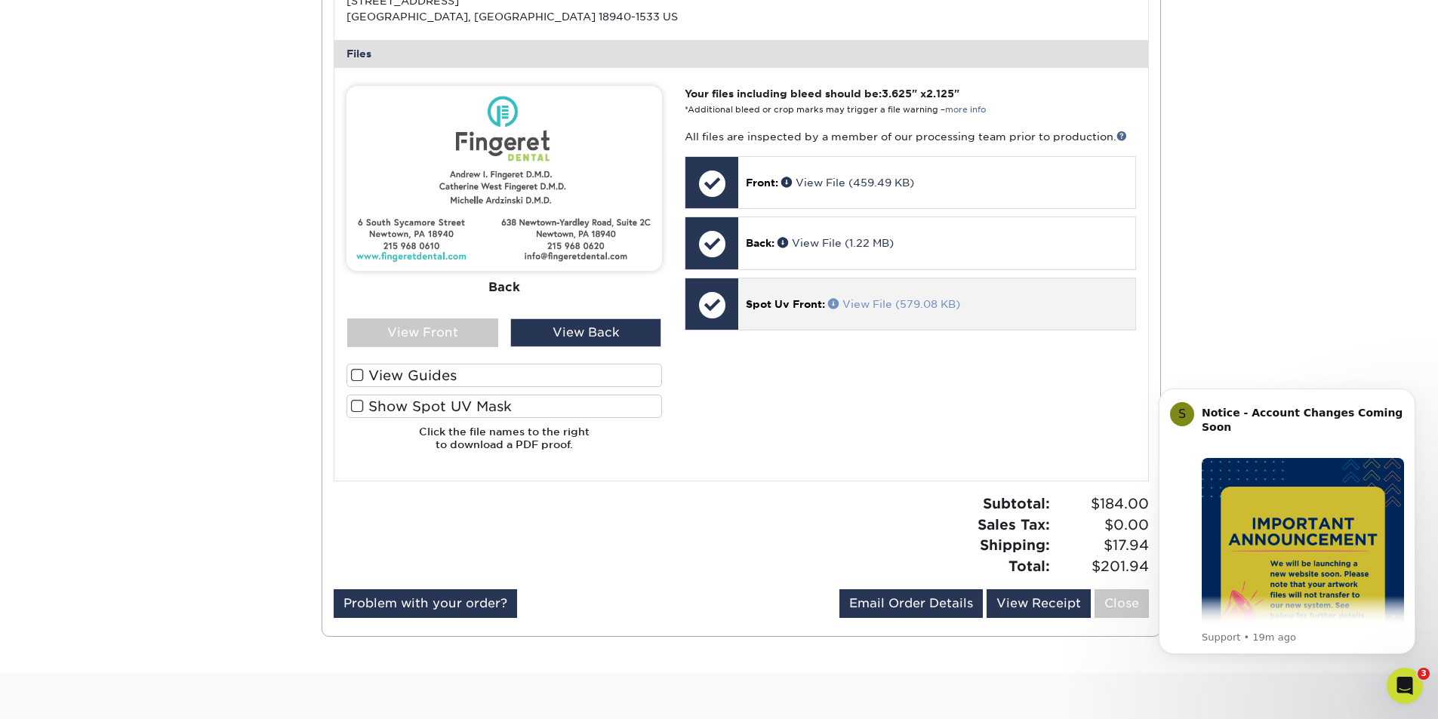
click at [858, 304] on link "View File (579.08 KB)" at bounding box center [894, 304] width 132 height 12
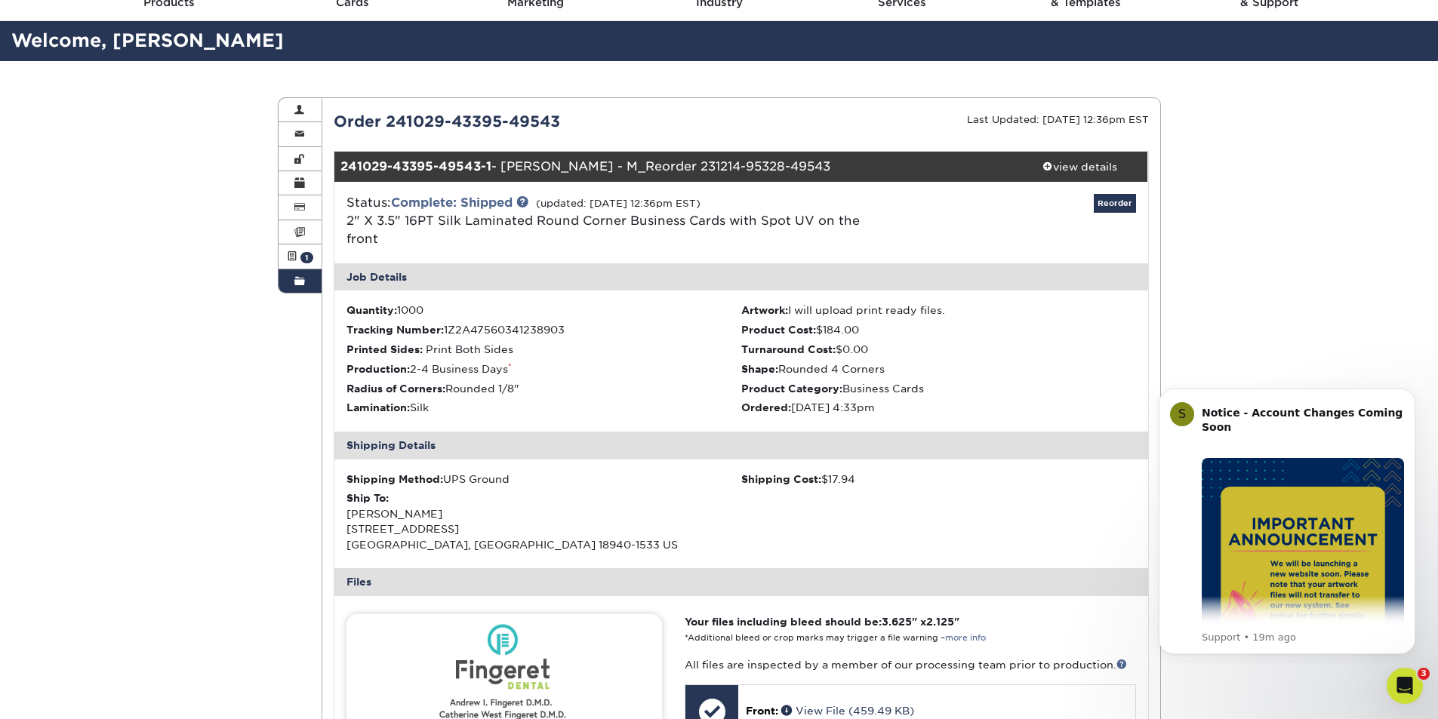
scroll to position [0, 0]
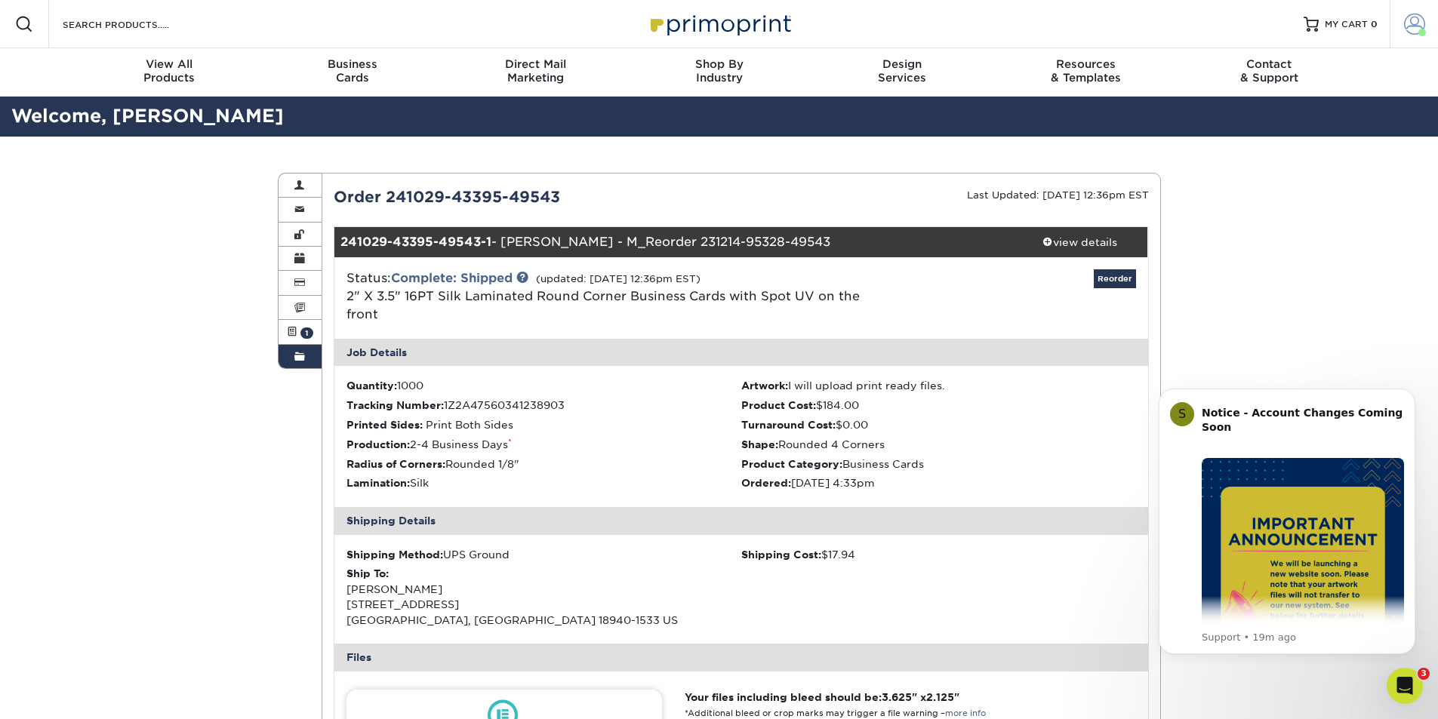
click at [1405, 18] on span at bounding box center [1414, 24] width 21 height 21
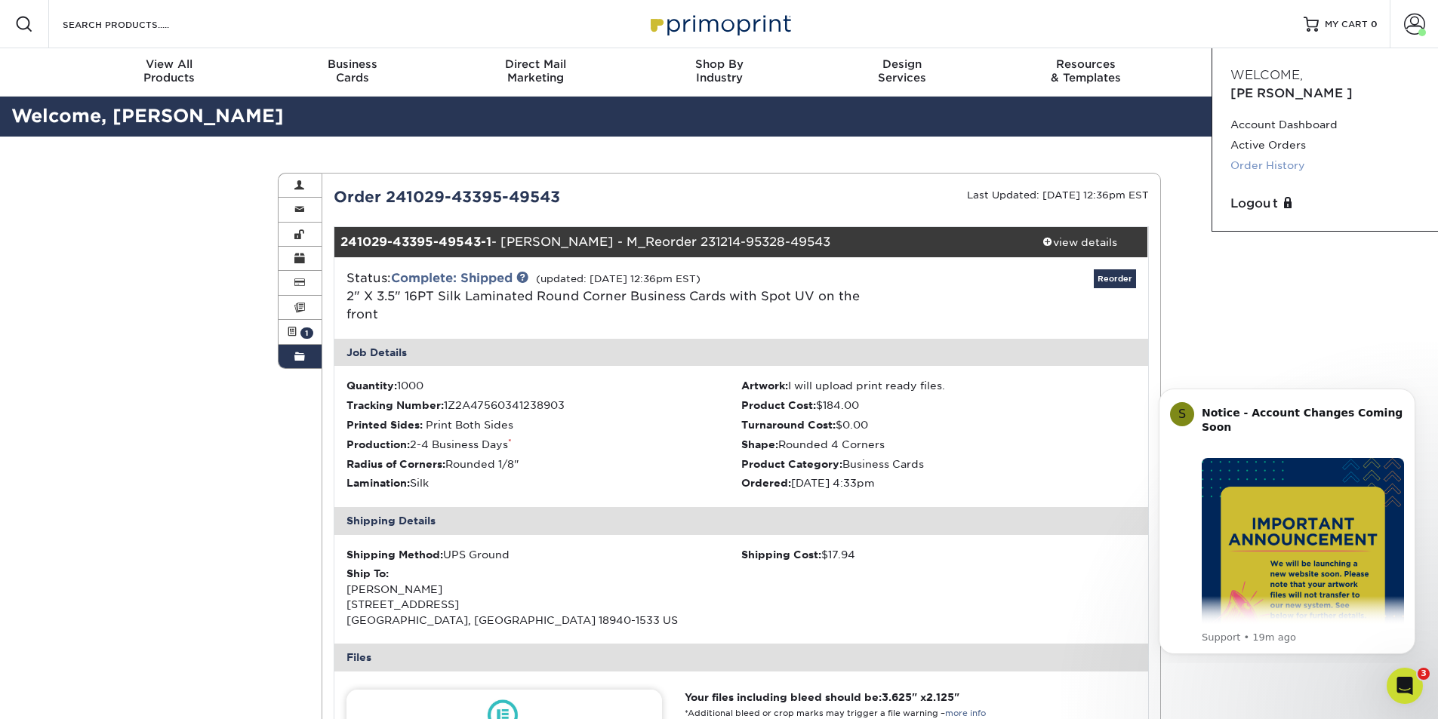
click at [1273, 155] on link "Order History" at bounding box center [1324, 165] width 189 height 20
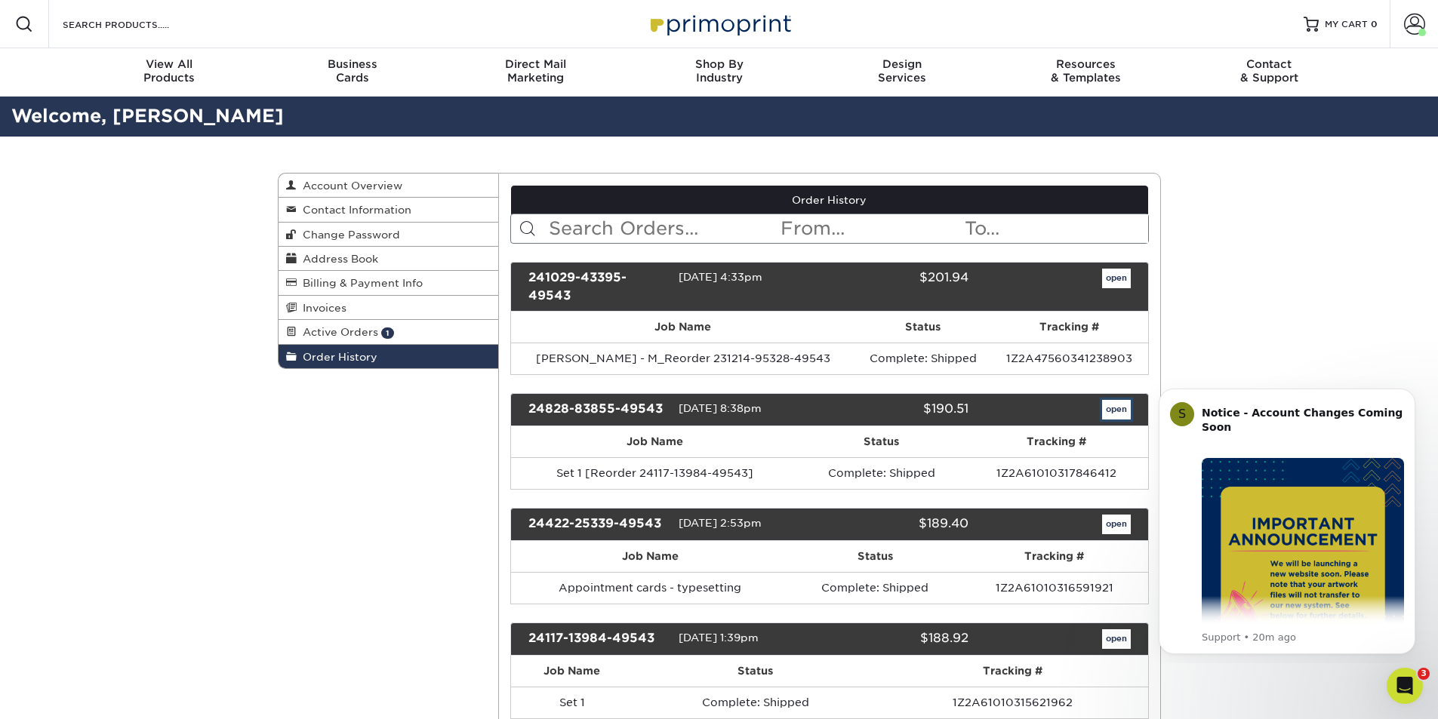
click at [1115, 405] on link "open" at bounding box center [1116, 410] width 29 height 20
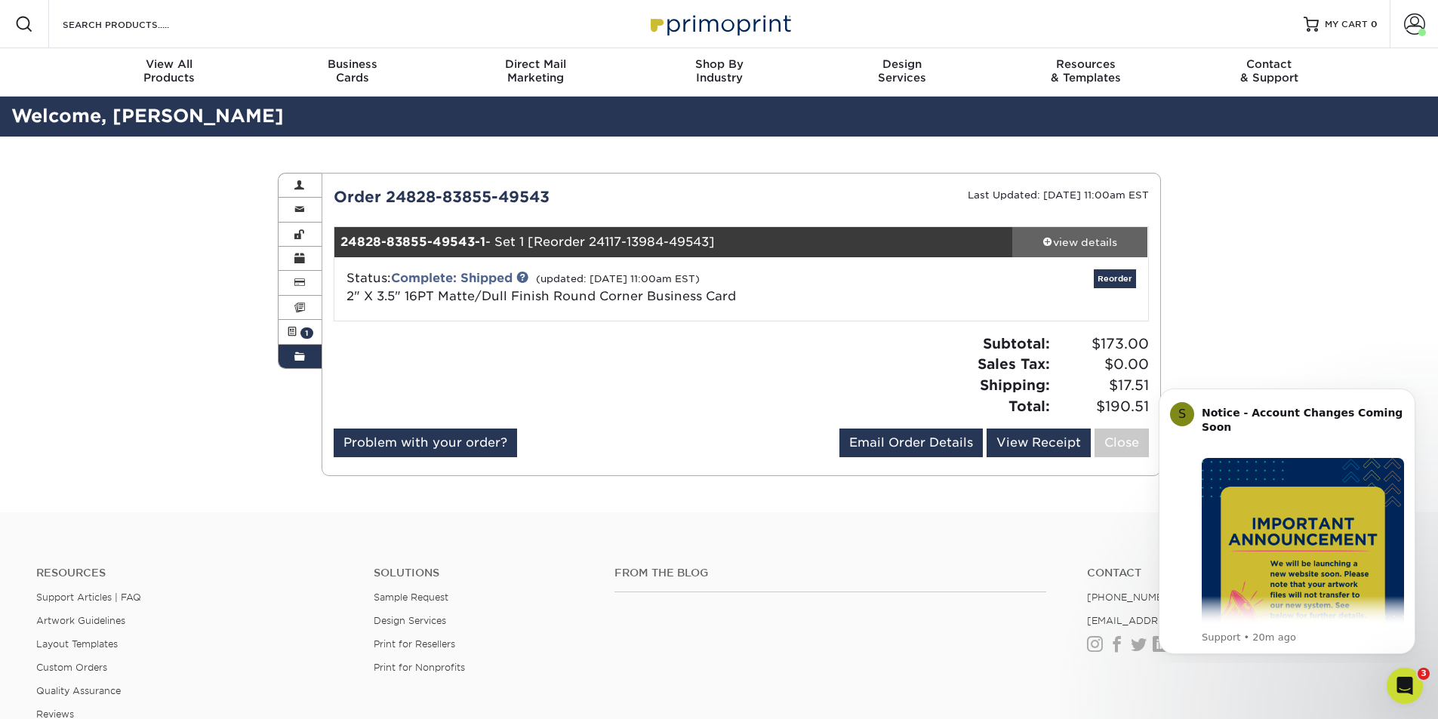
click at [1085, 242] on div "view details" at bounding box center [1080, 242] width 136 height 15
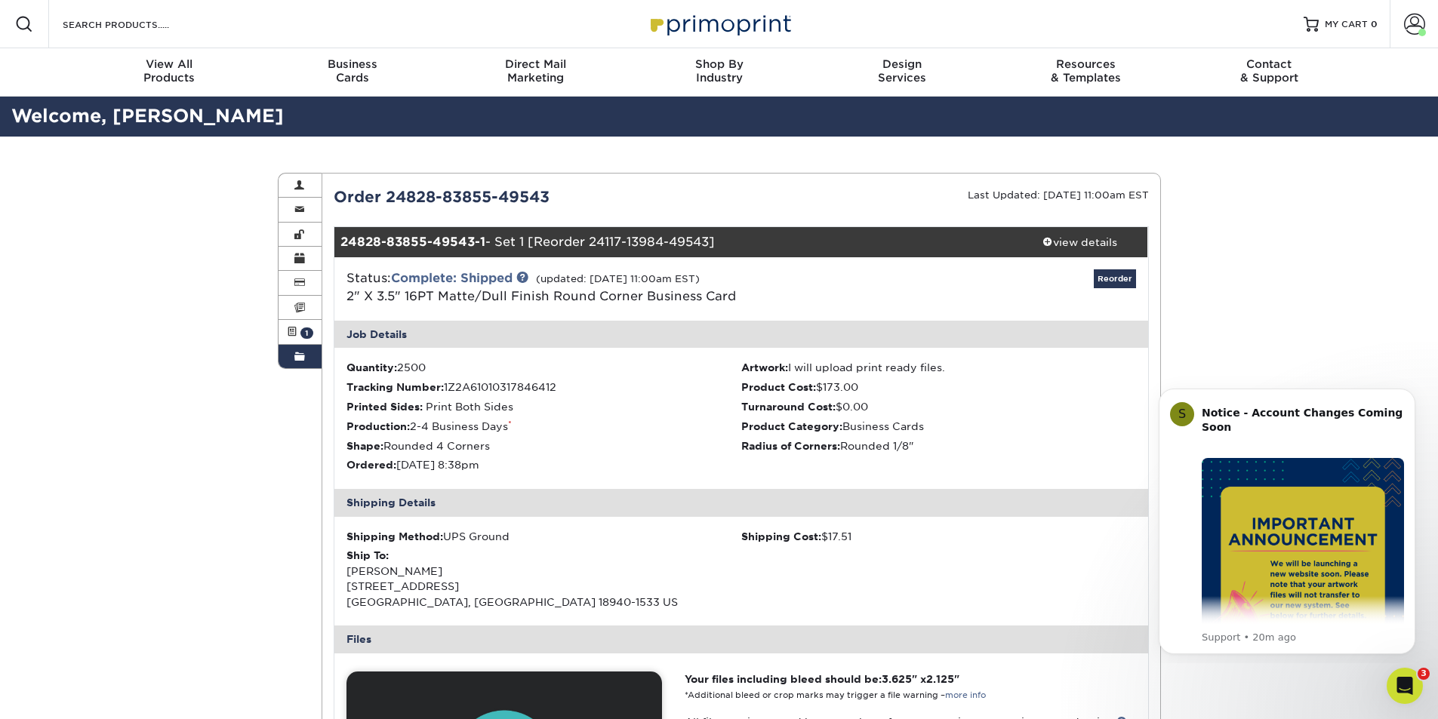
scroll to position [302, 0]
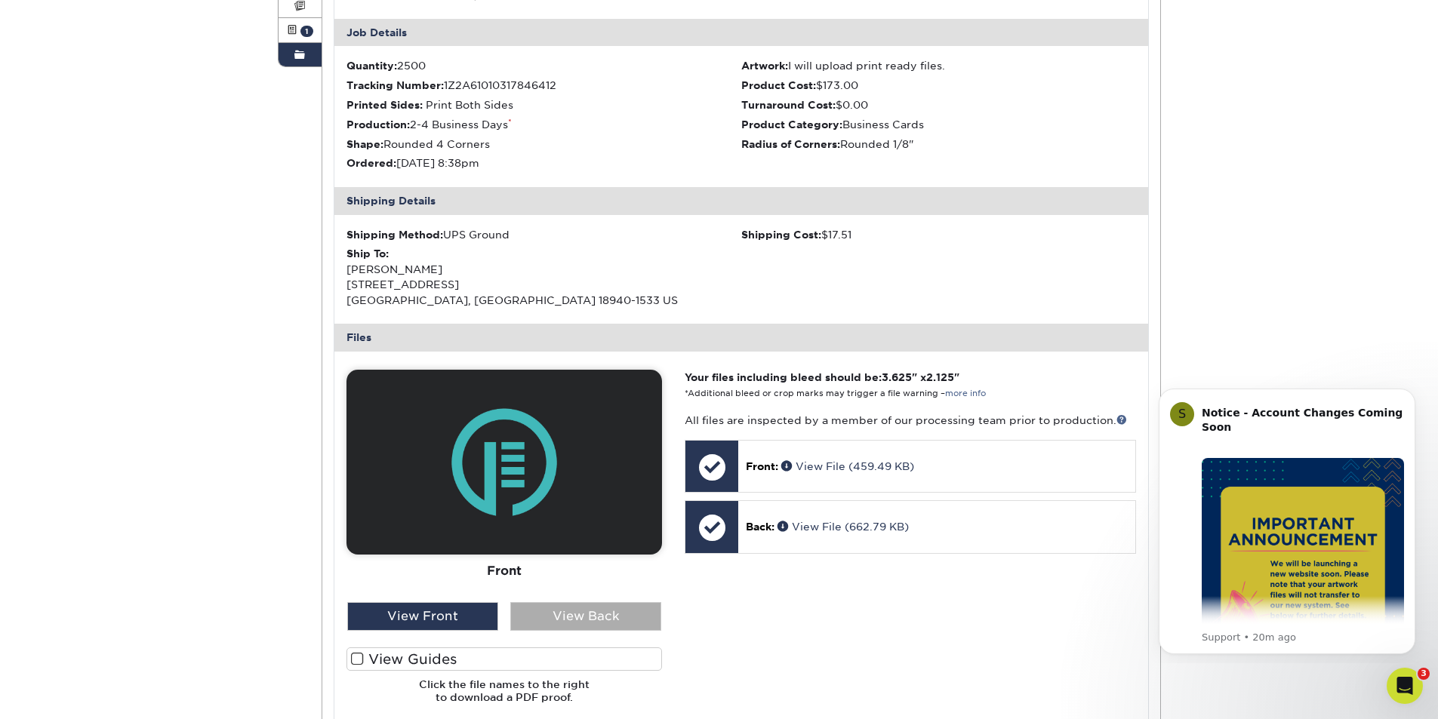
click at [560, 607] on div "View Back" at bounding box center [585, 616] width 151 height 29
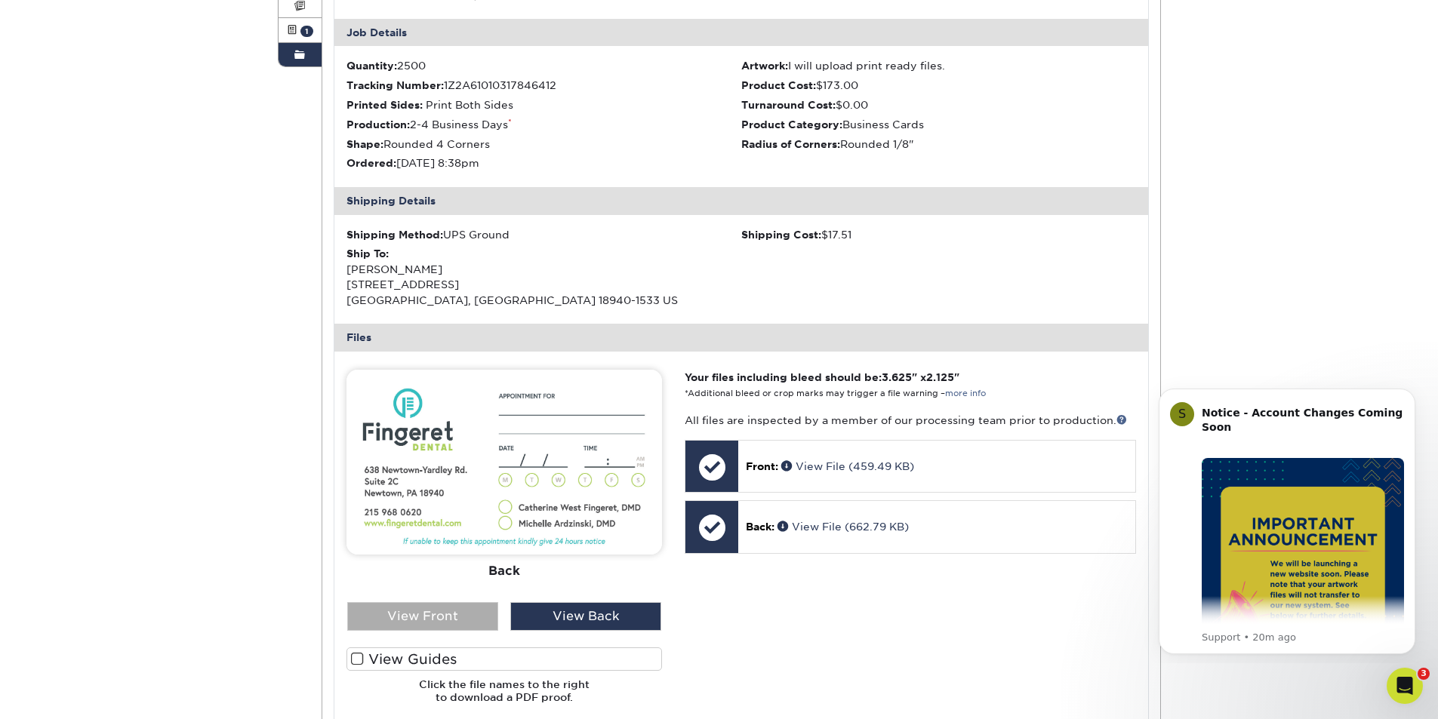
click at [432, 618] on div "View Front" at bounding box center [422, 616] width 151 height 29
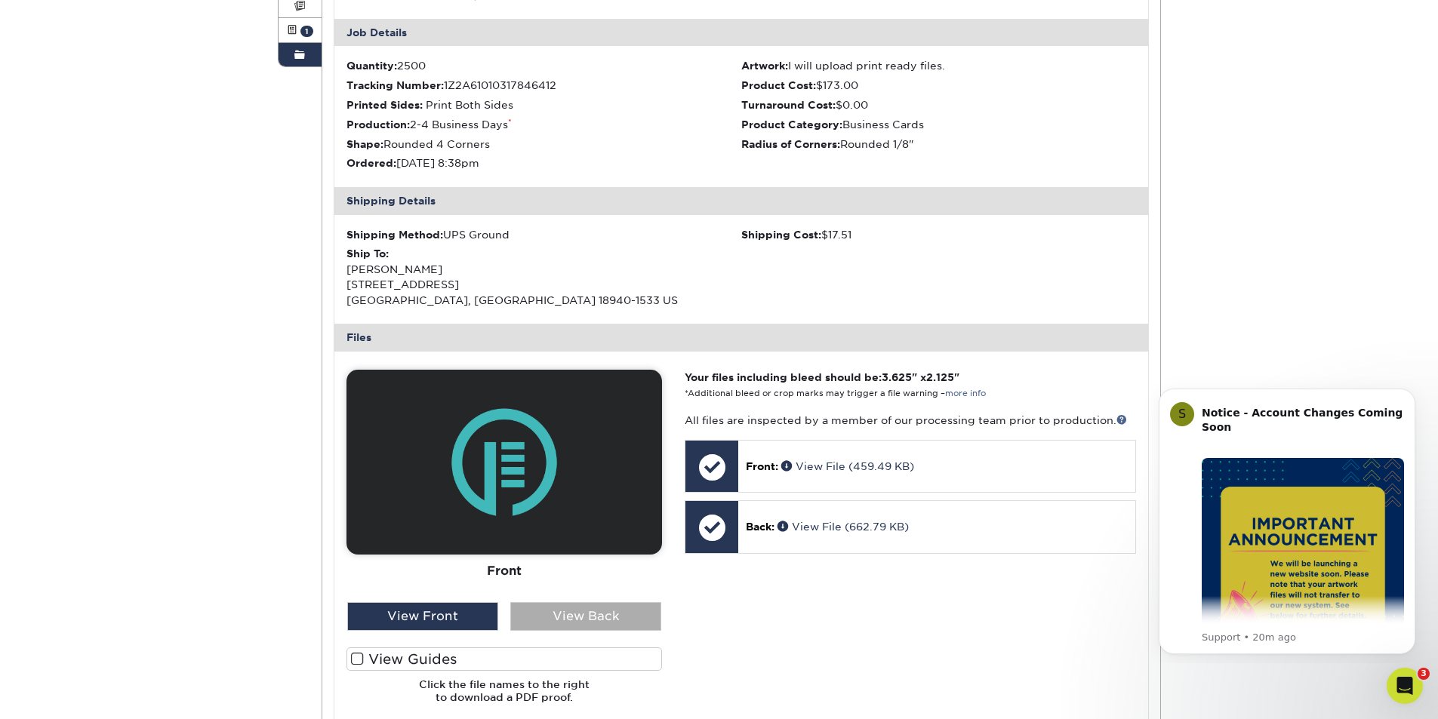
click at [582, 620] on div "View Back" at bounding box center [585, 616] width 151 height 29
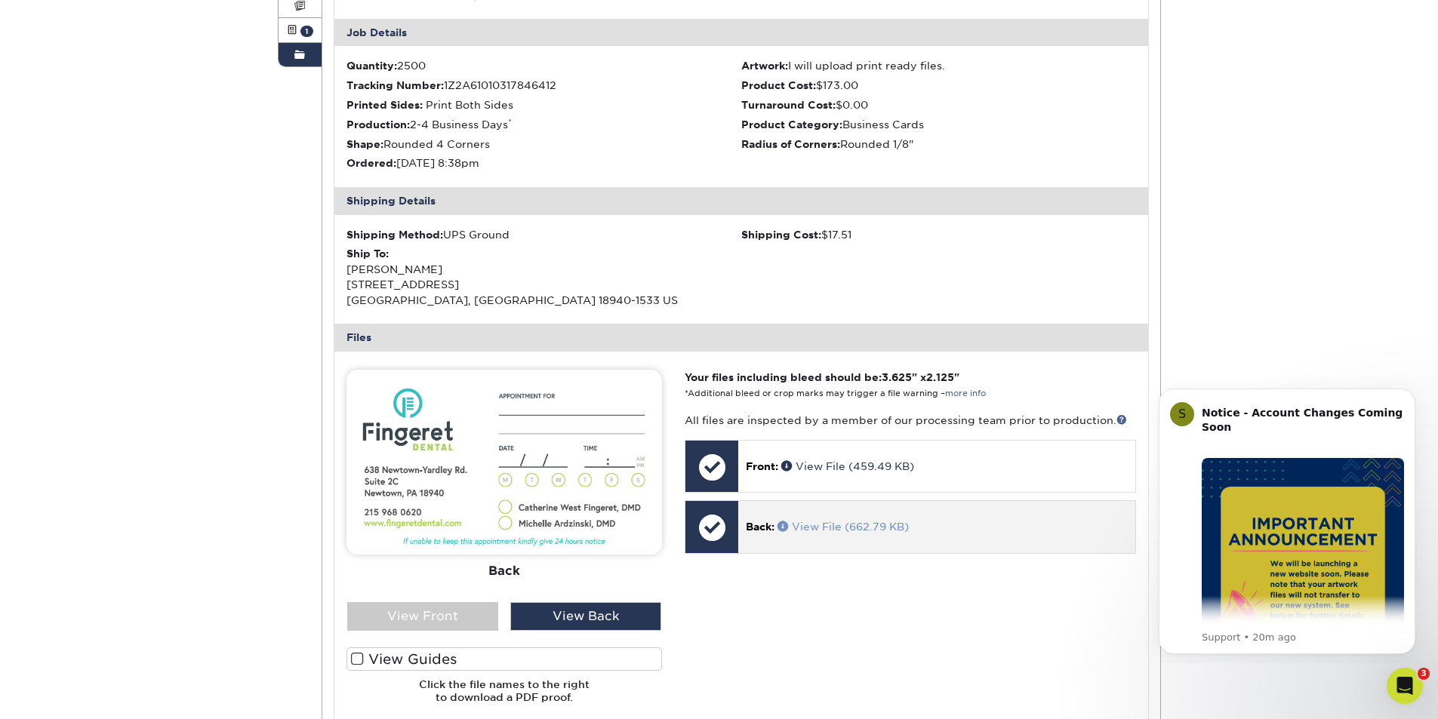
click at [819, 530] on link "View File (662.79 KB)" at bounding box center [842, 527] width 131 height 12
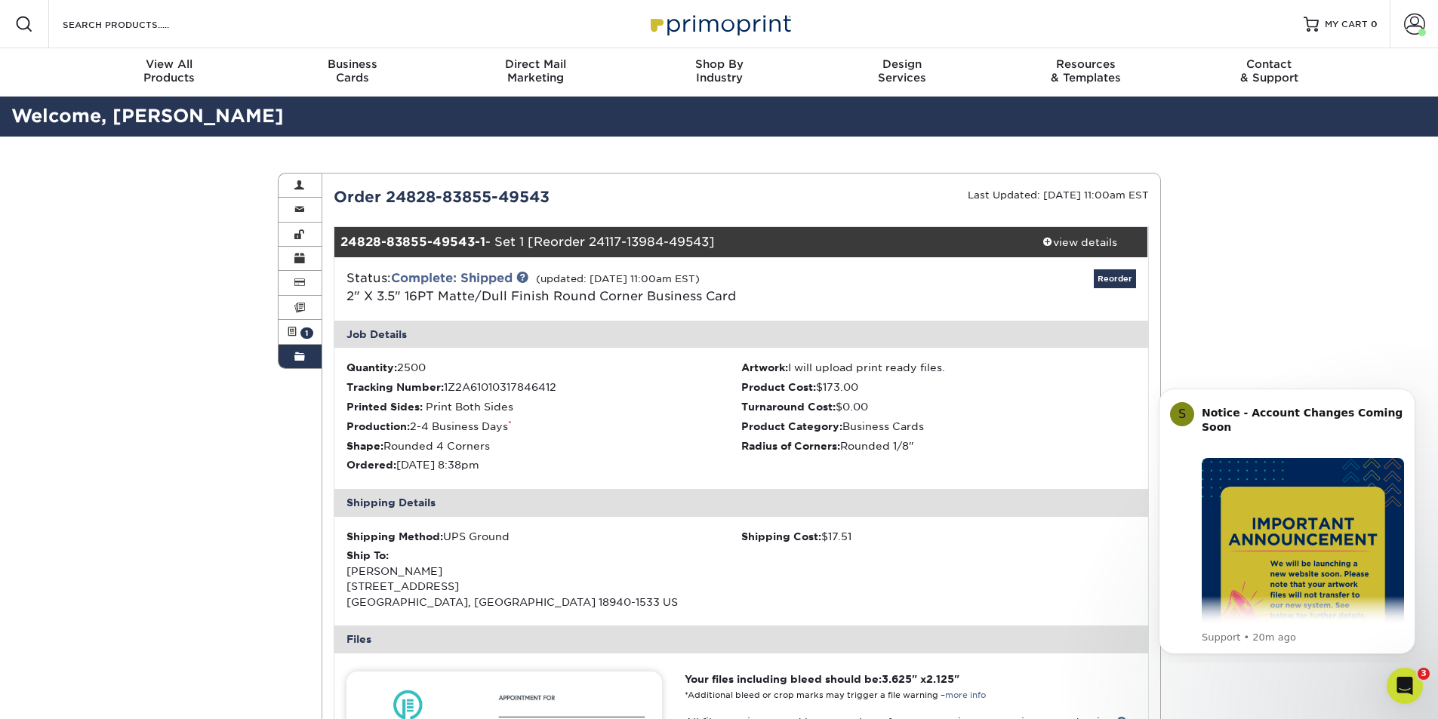
scroll to position [377, 0]
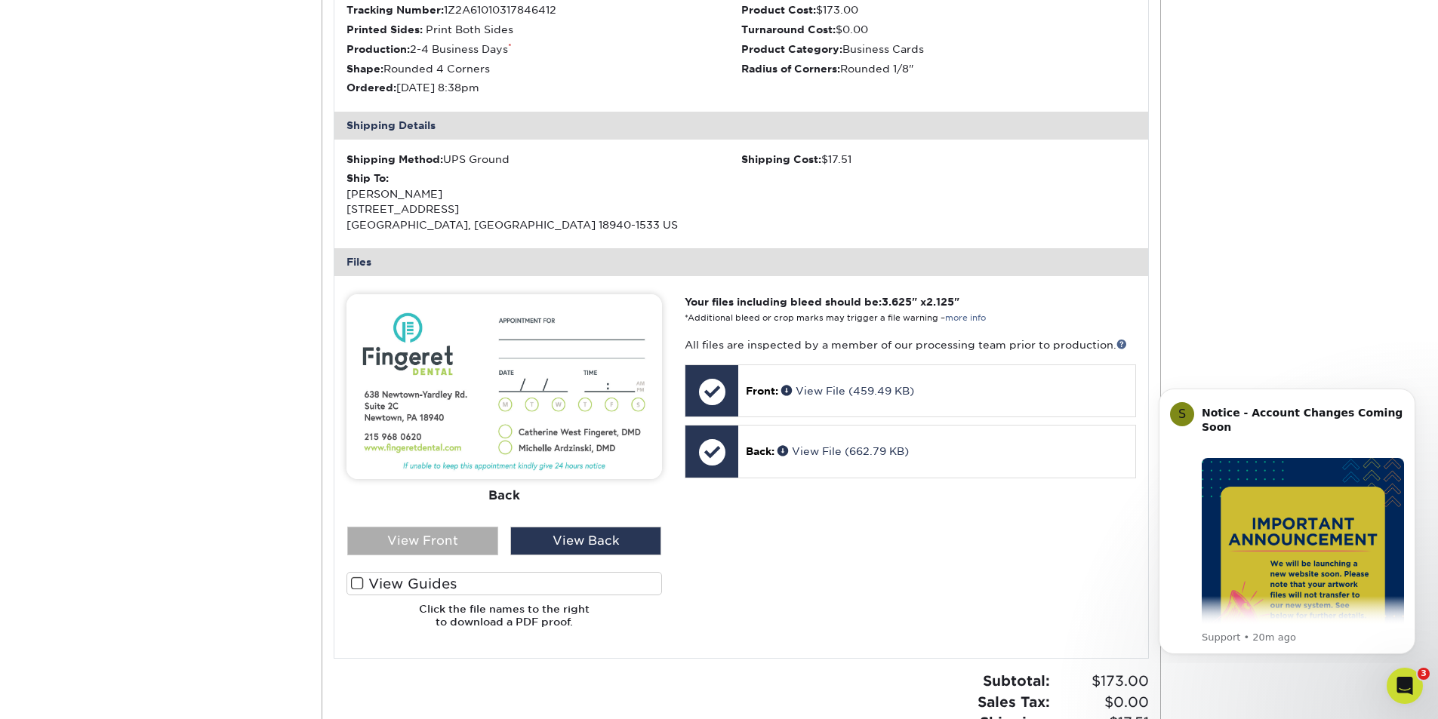
click at [420, 540] on div "View Front" at bounding box center [422, 541] width 151 height 29
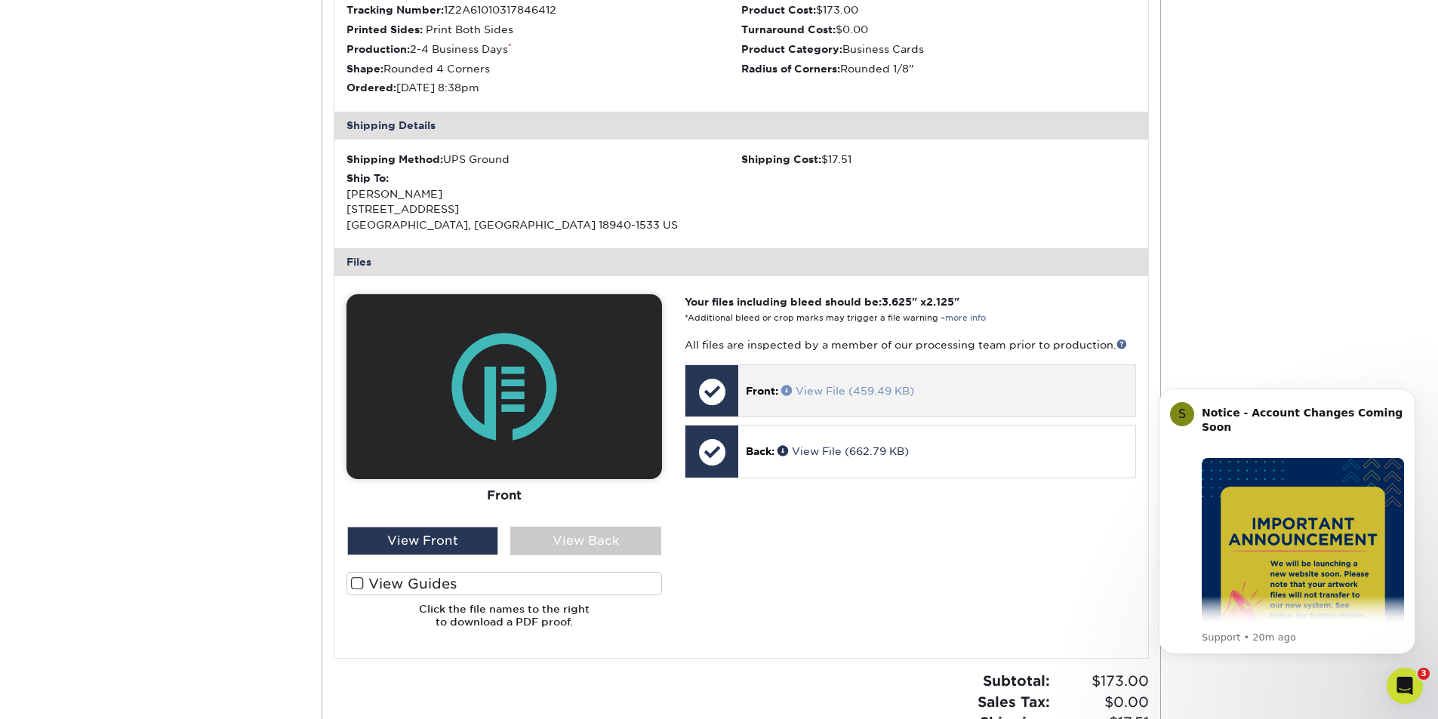
click at [831, 392] on link "View File (459.49 KB)" at bounding box center [847, 391] width 133 height 12
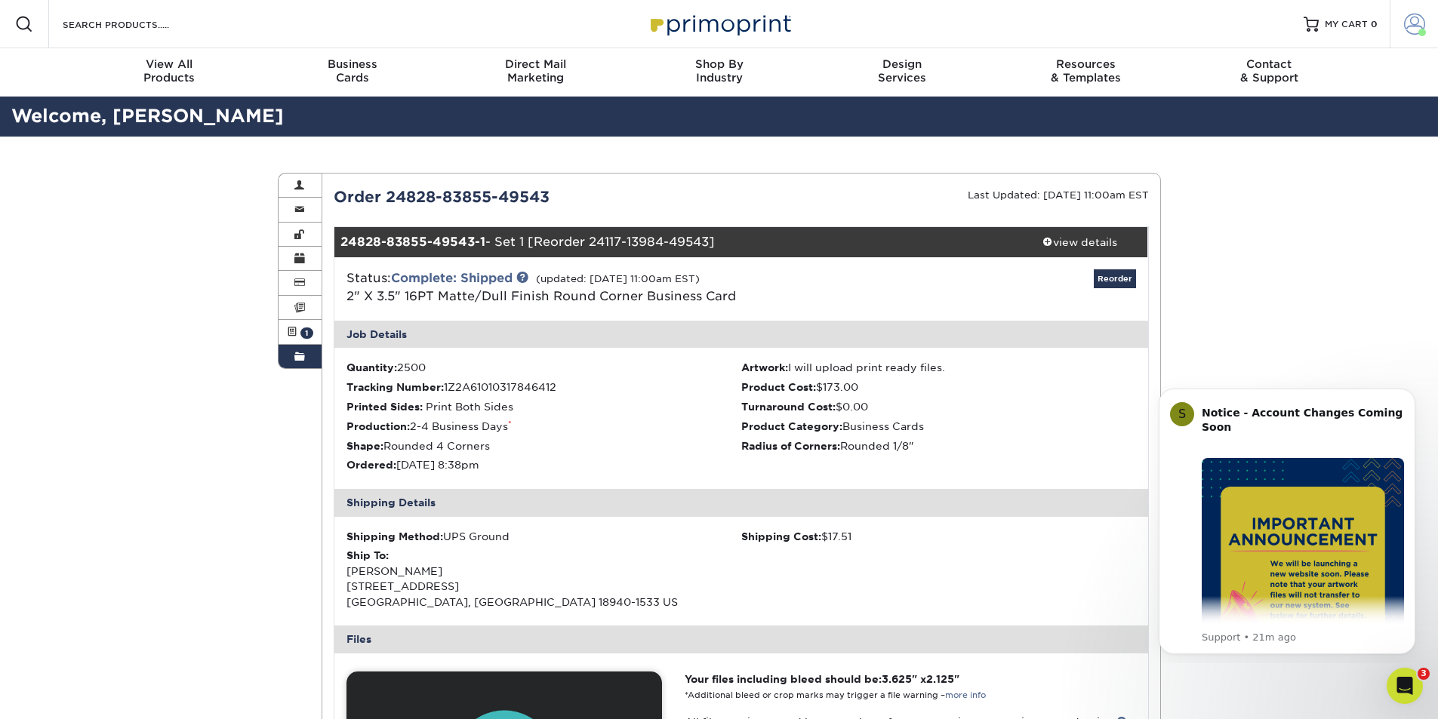
click at [1406, 22] on span at bounding box center [1414, 24] width 21 height 21
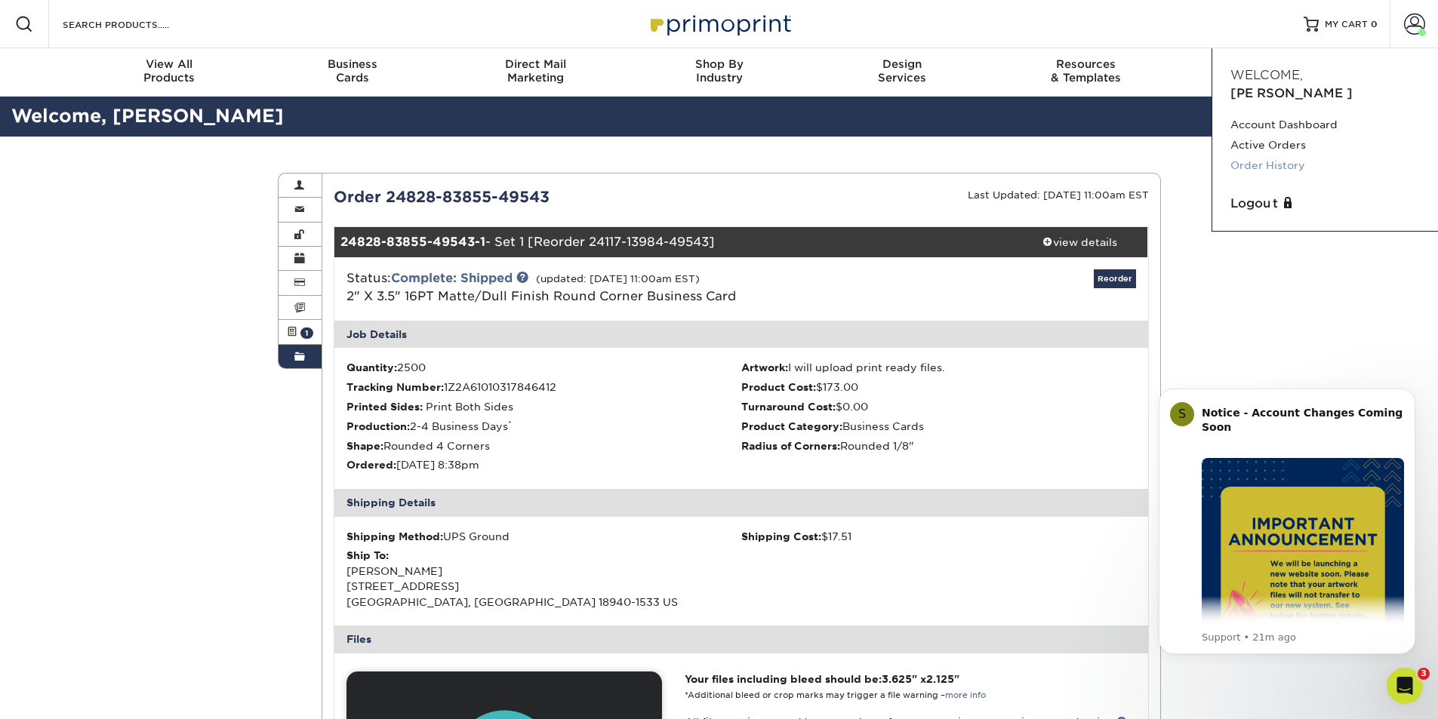
click at [1254, 155] on link "Order History" at bounding box center [1324, 165] width 189 height 20
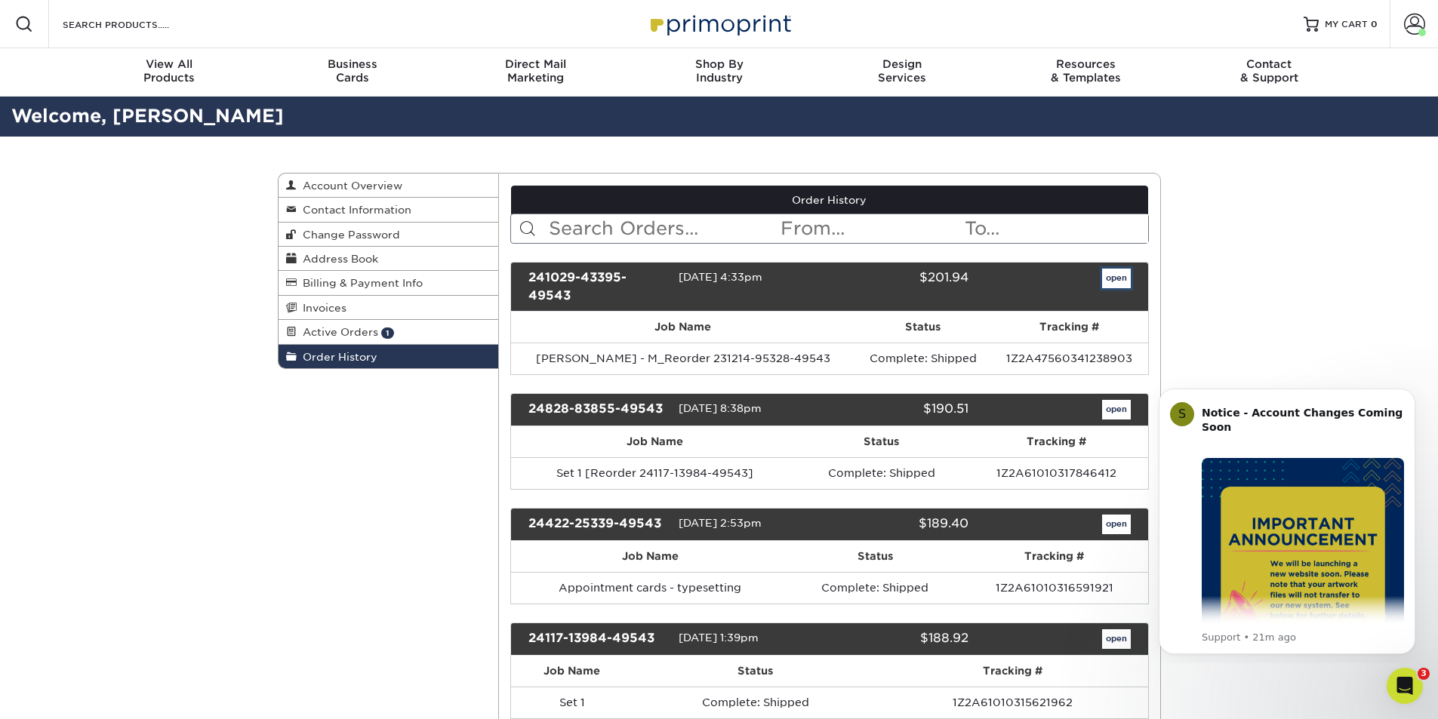
click at [1121, 278] on link "open" at bounding box center [1116, 279] width 29 height 20
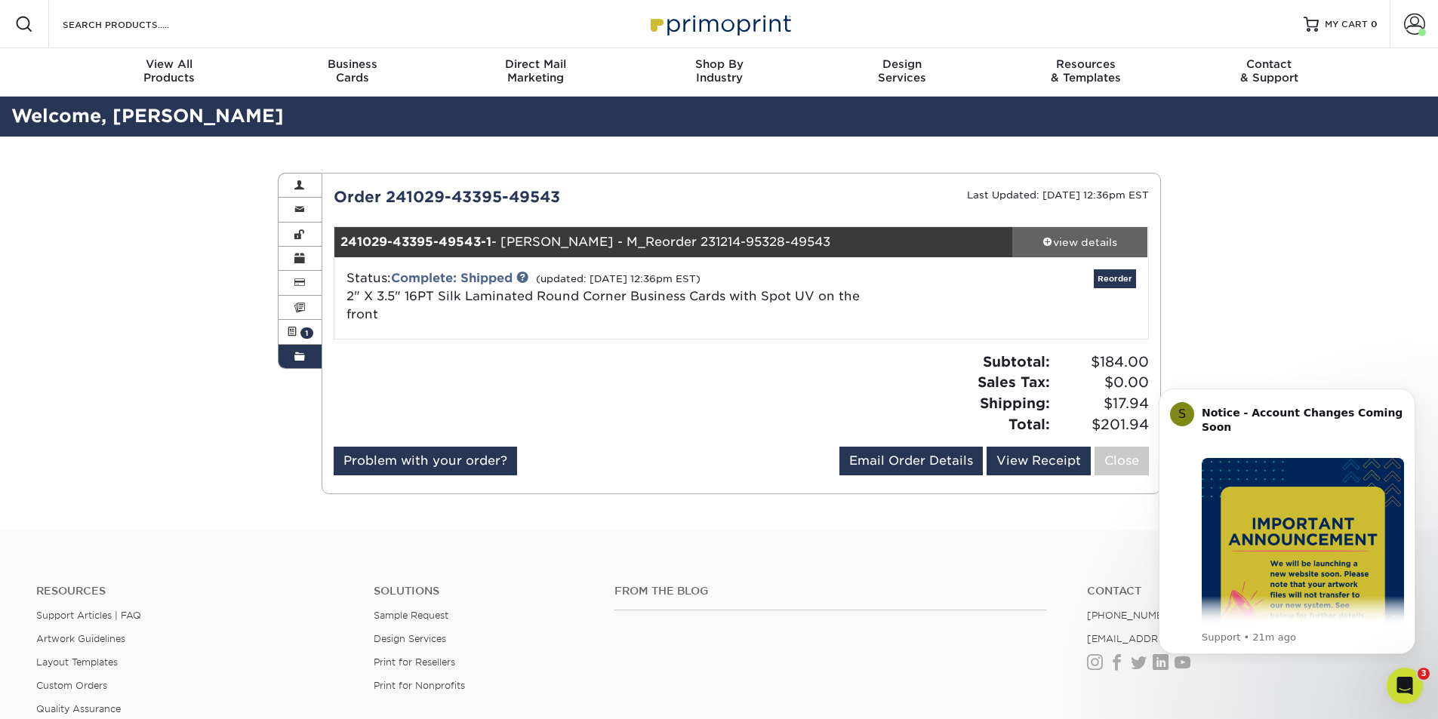
click at [1090, 240] on div "view details" at bounding box center [1080, 242] width 136 height 15
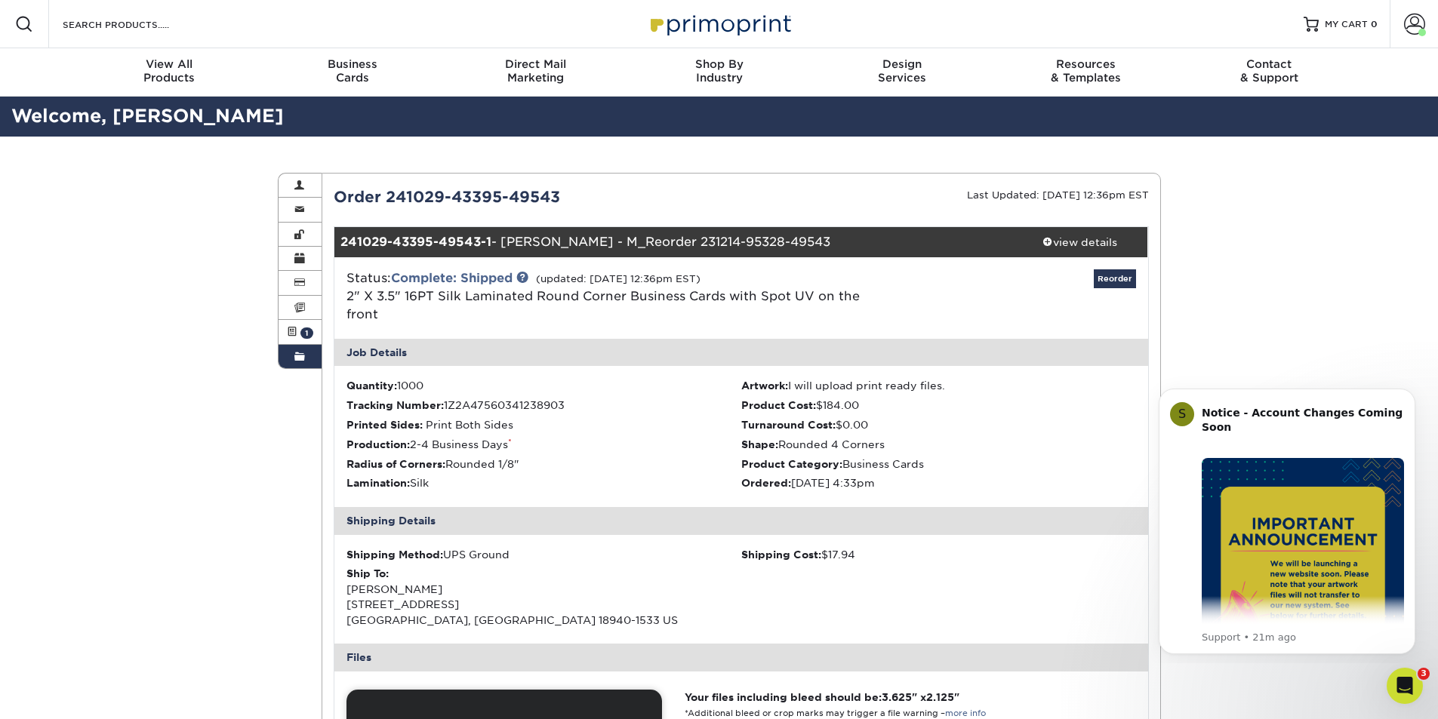
scroll to position [302, 0]
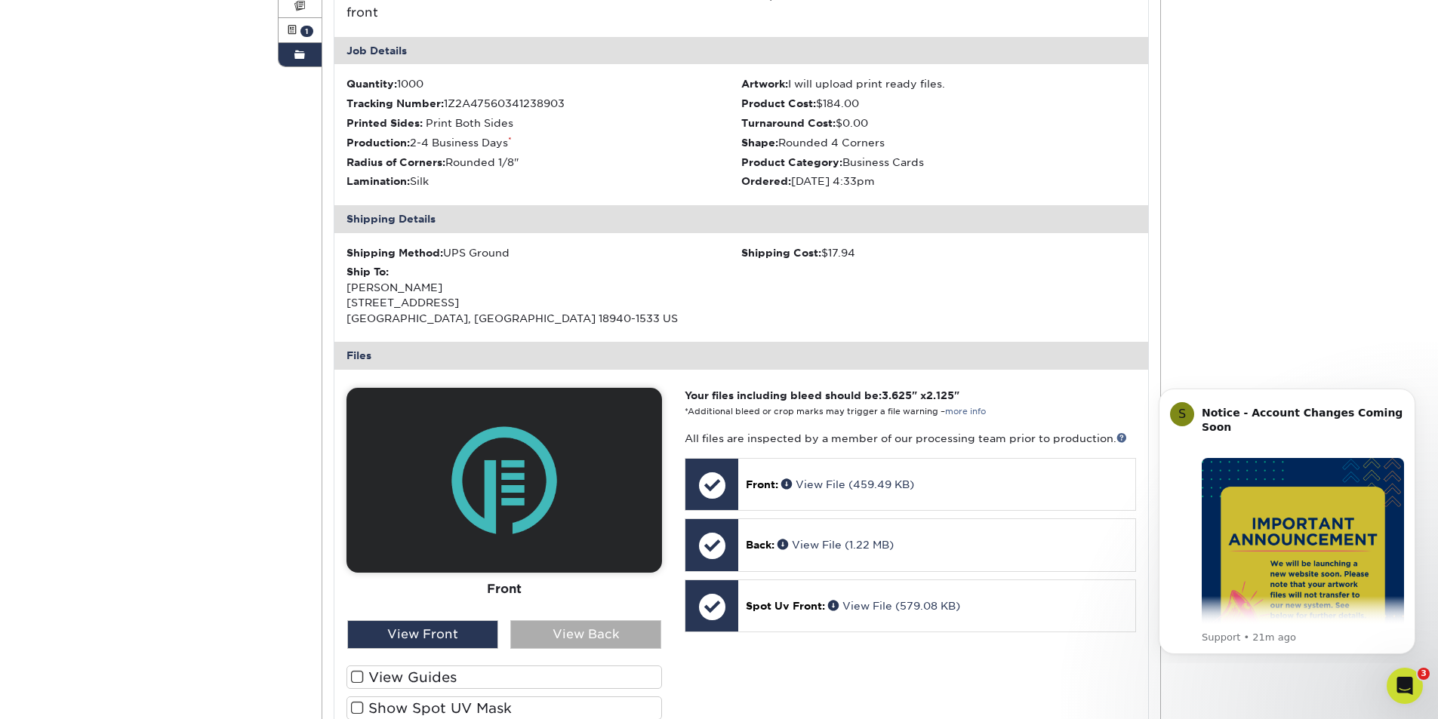
click at [558, 638] on div "View Back" at bounding box center [585, 634] width 151 height 29
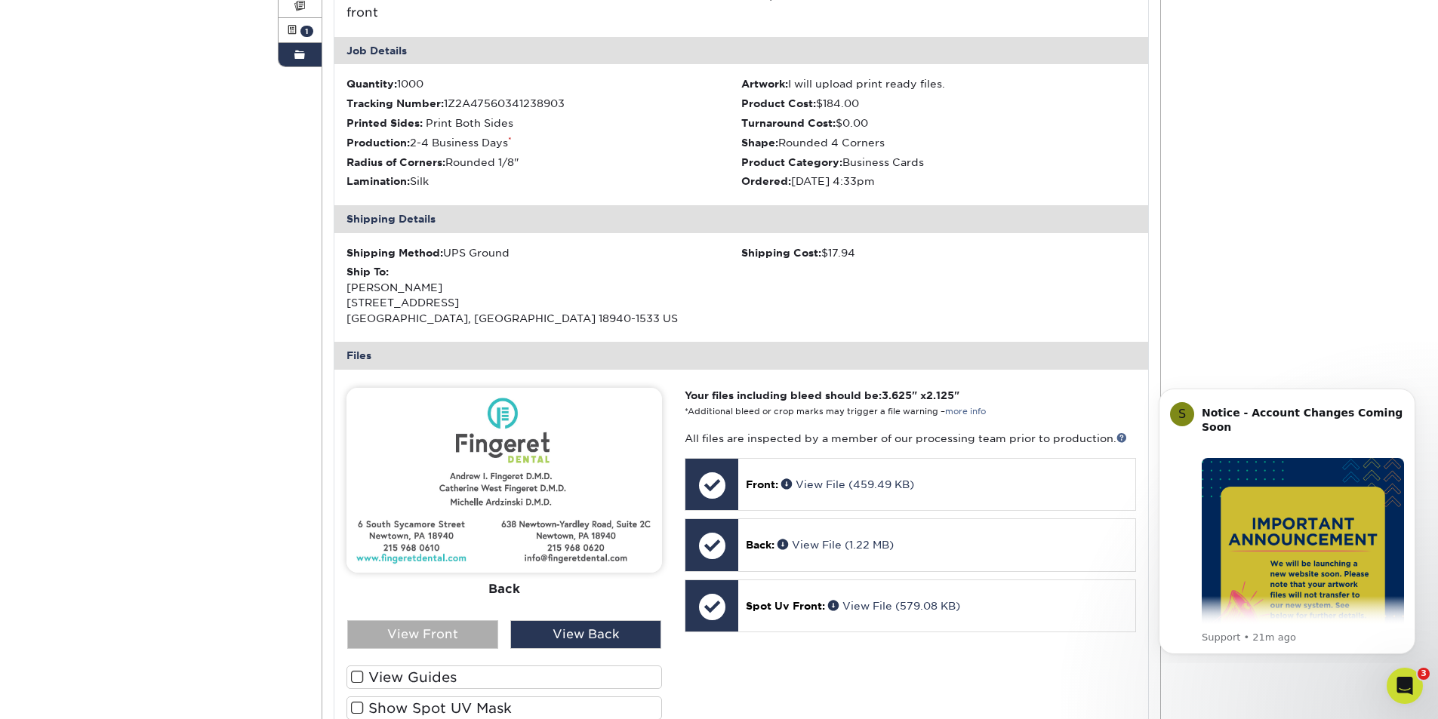
click at [470, 623] on div "View Front" at bounding box center [422, 634] width 151 height 29
